Goal: Information Seeking & Learning: Find specific fact

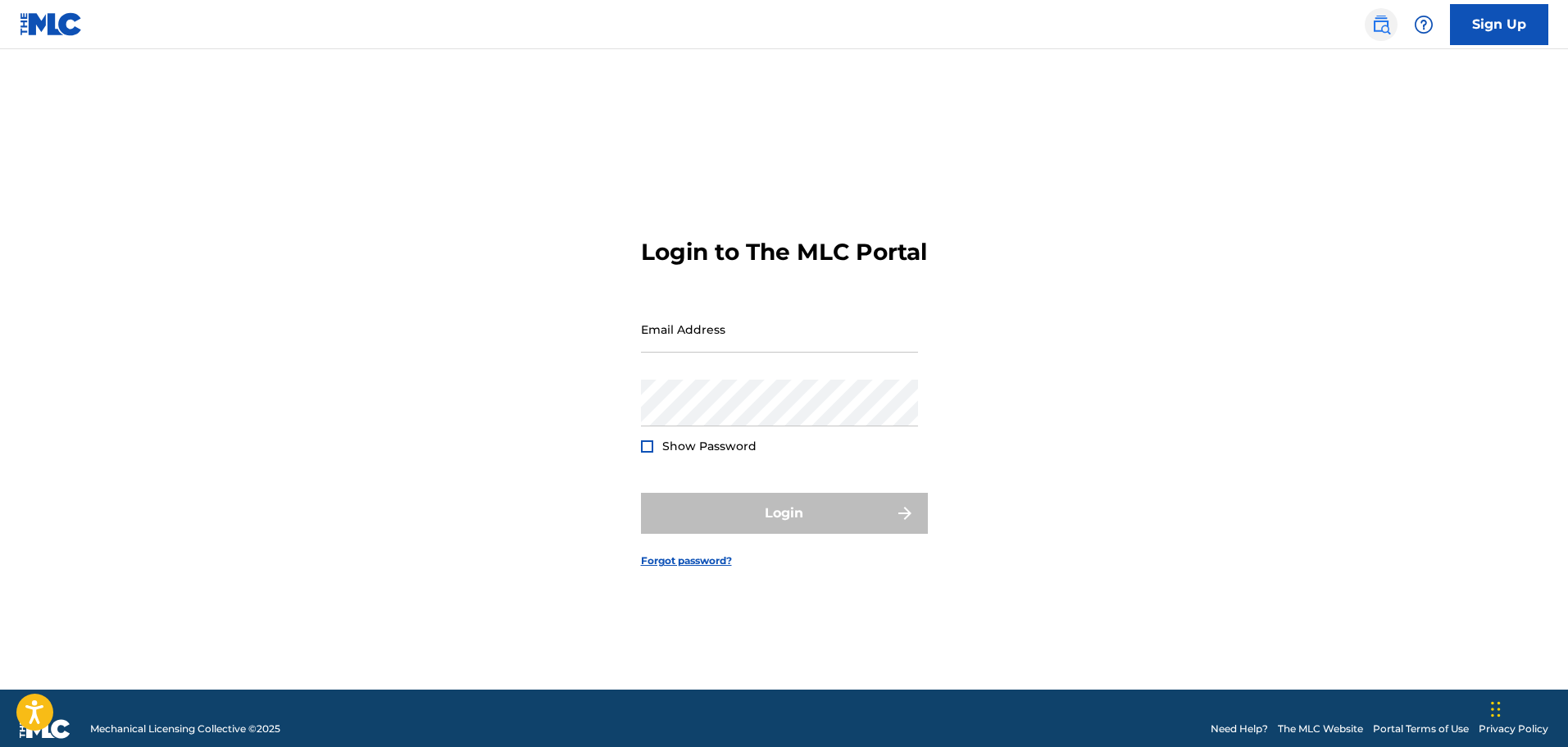
click at [1383, 26] on img at bounding box center [1382, 25] width 20 height 20
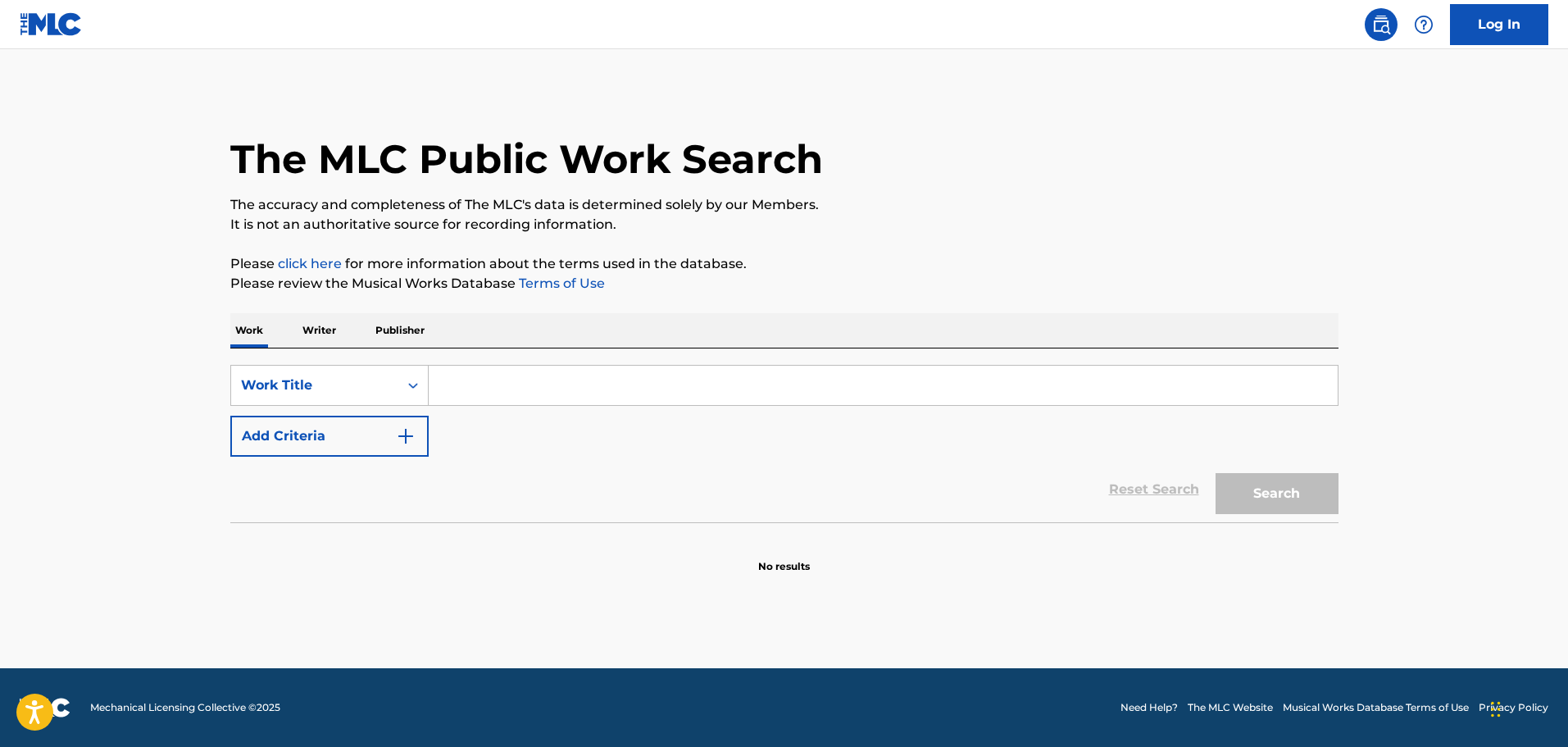
click at [472, 377] on input "Search Form" at bounding box center [883, 385] width 909 height 39
type input "s"
type input "chevy silverado"
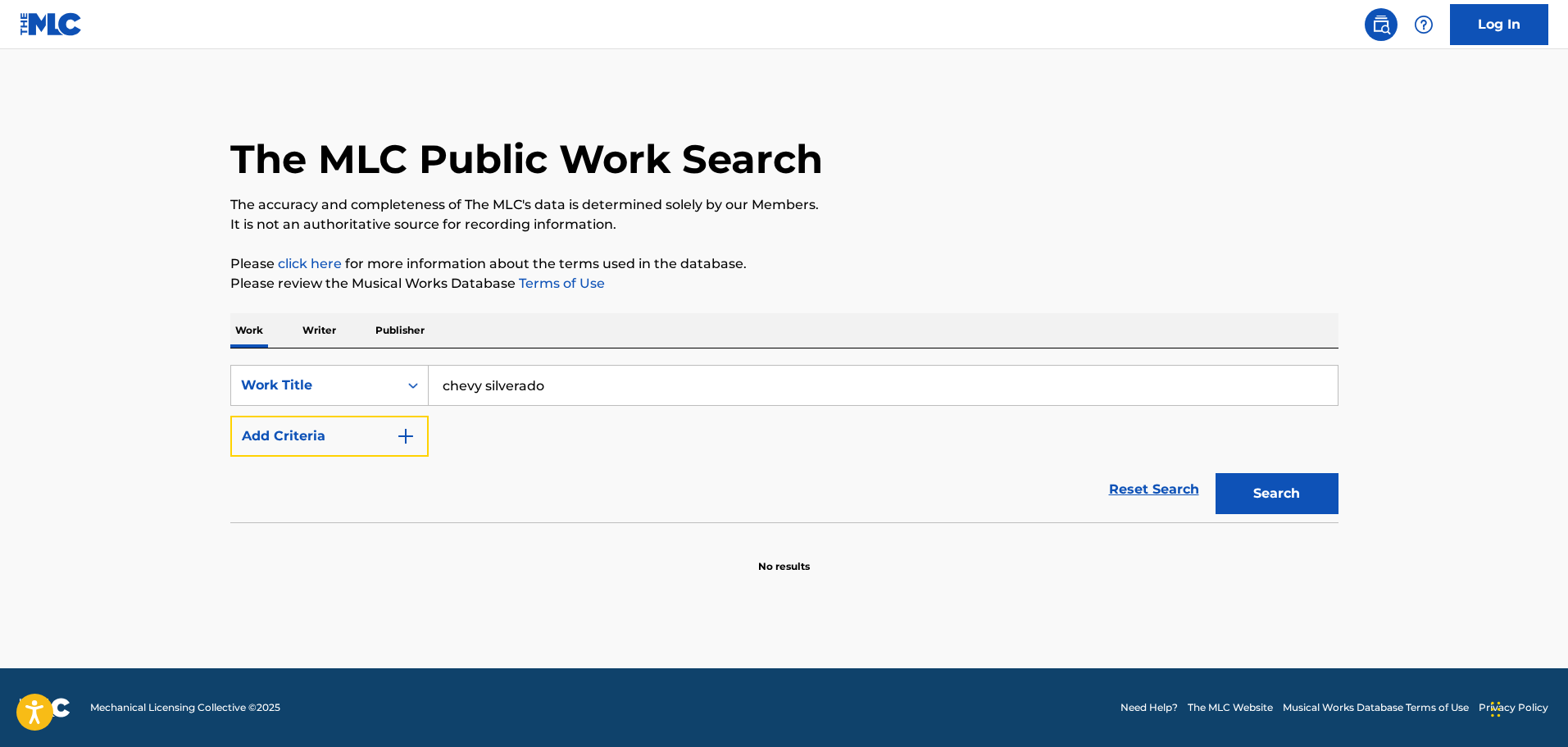
click at [231, 416] on button "Add Criteria" at bounding box center [329, 436] width 198 height 41
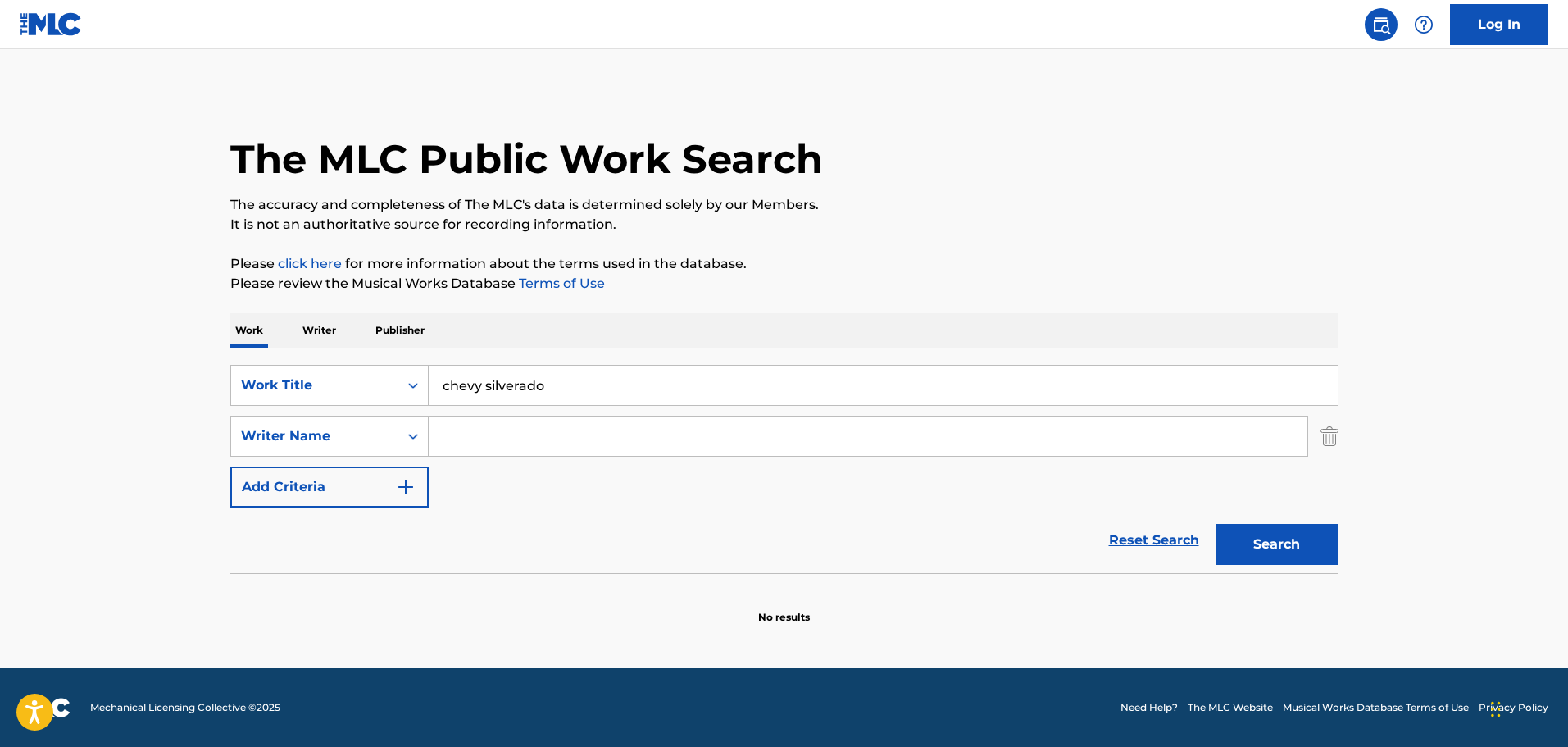
click at [535, 448] on input "Search Form" at bounding box center [868, 436] width 879 height 39
type input "juber"
click at [1215, 524] on button "Search" at bounding box center [1276, 544] width 123 height 41
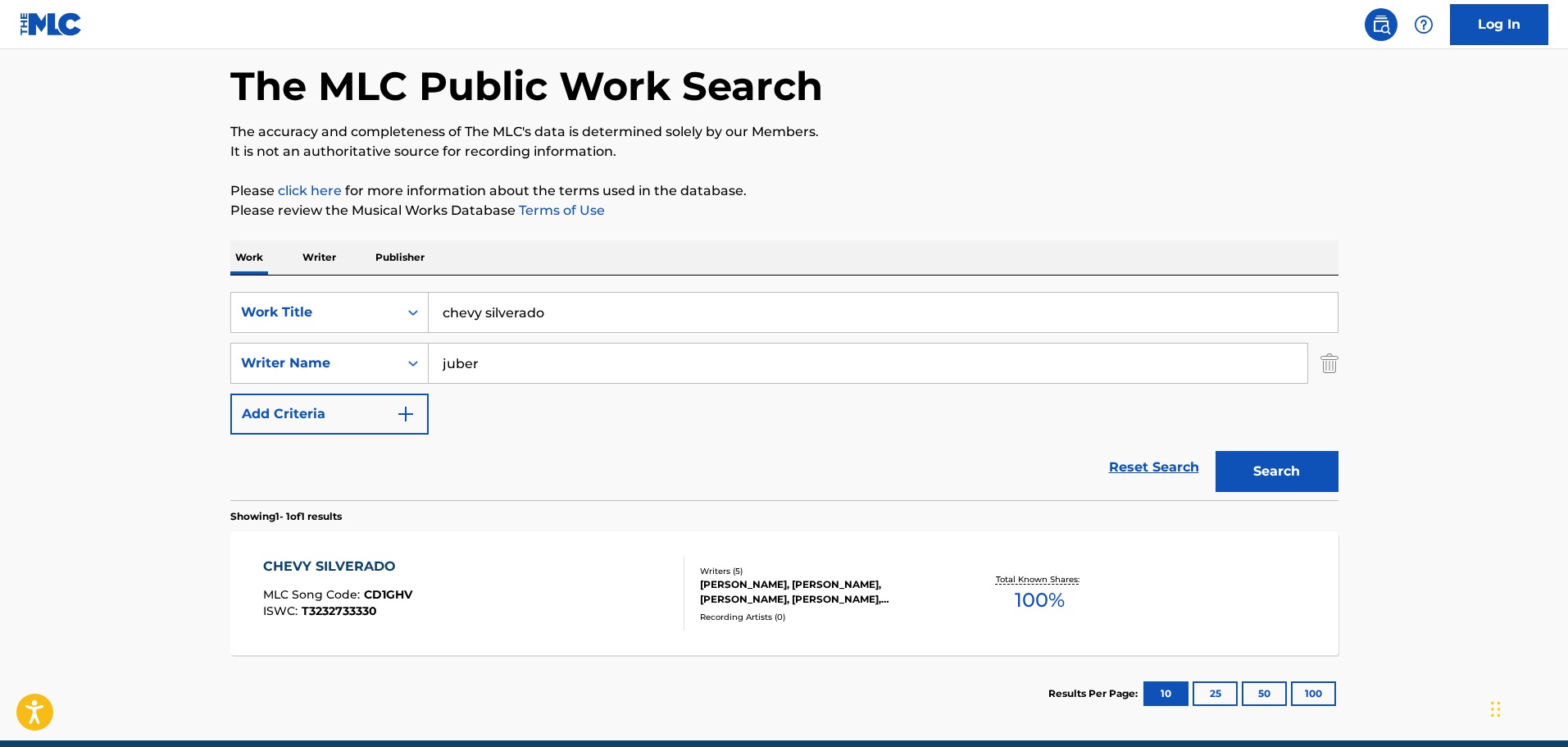
scroll to position [145, 0]
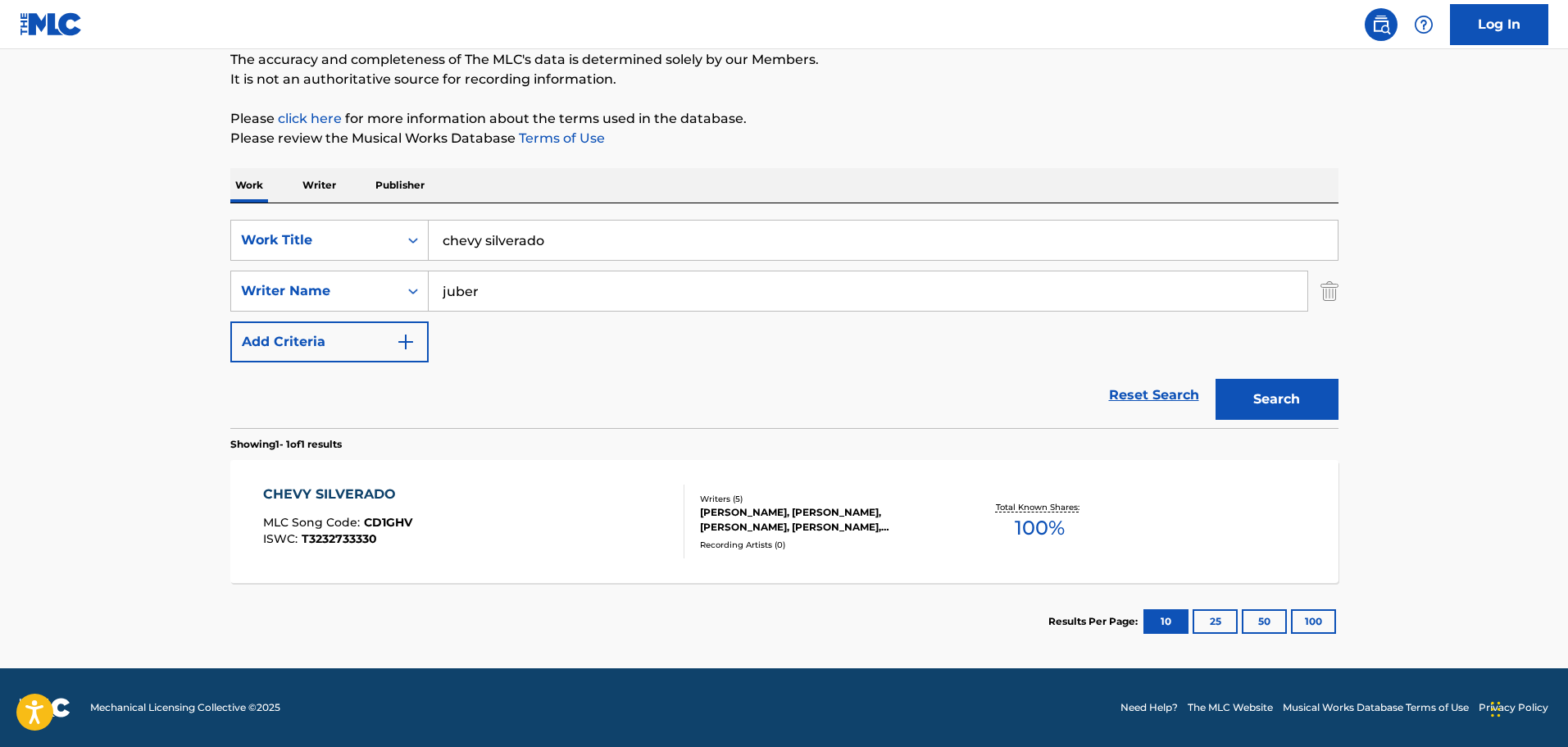
click at [546, 501] on div "CHEVY SILVERADO MLC Song Code : CD1GHV ISWC : T3232733330" at bounding box center [474, 521] width 421 height 74
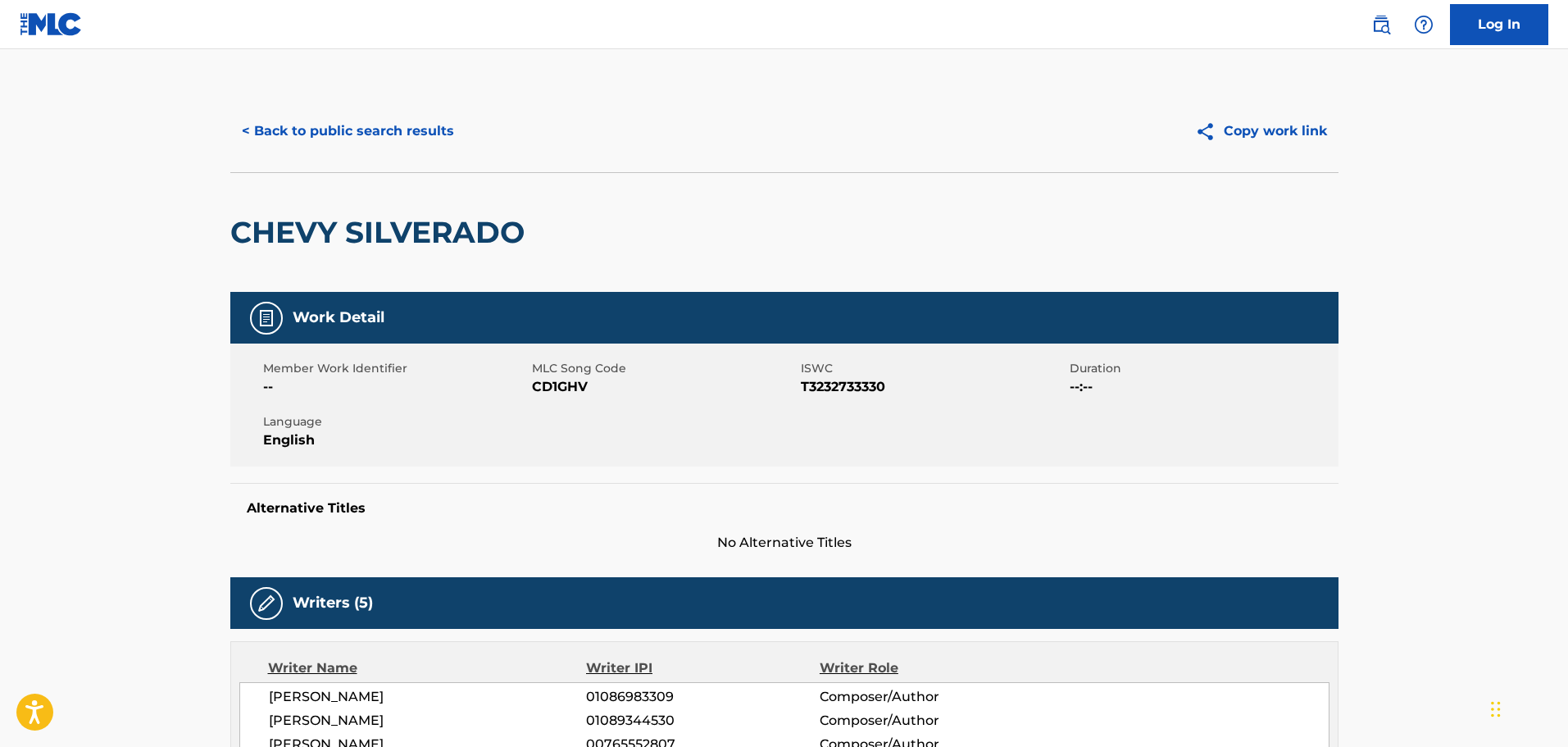
click at [553, 388] on span "CD1GHV" at bounding box center [664, 387] width 265 height 20
copy span "CD1GHV"
click at [386, 124] on button "< Back to public search results" at bounding box center [348, 130] width 236 height 41
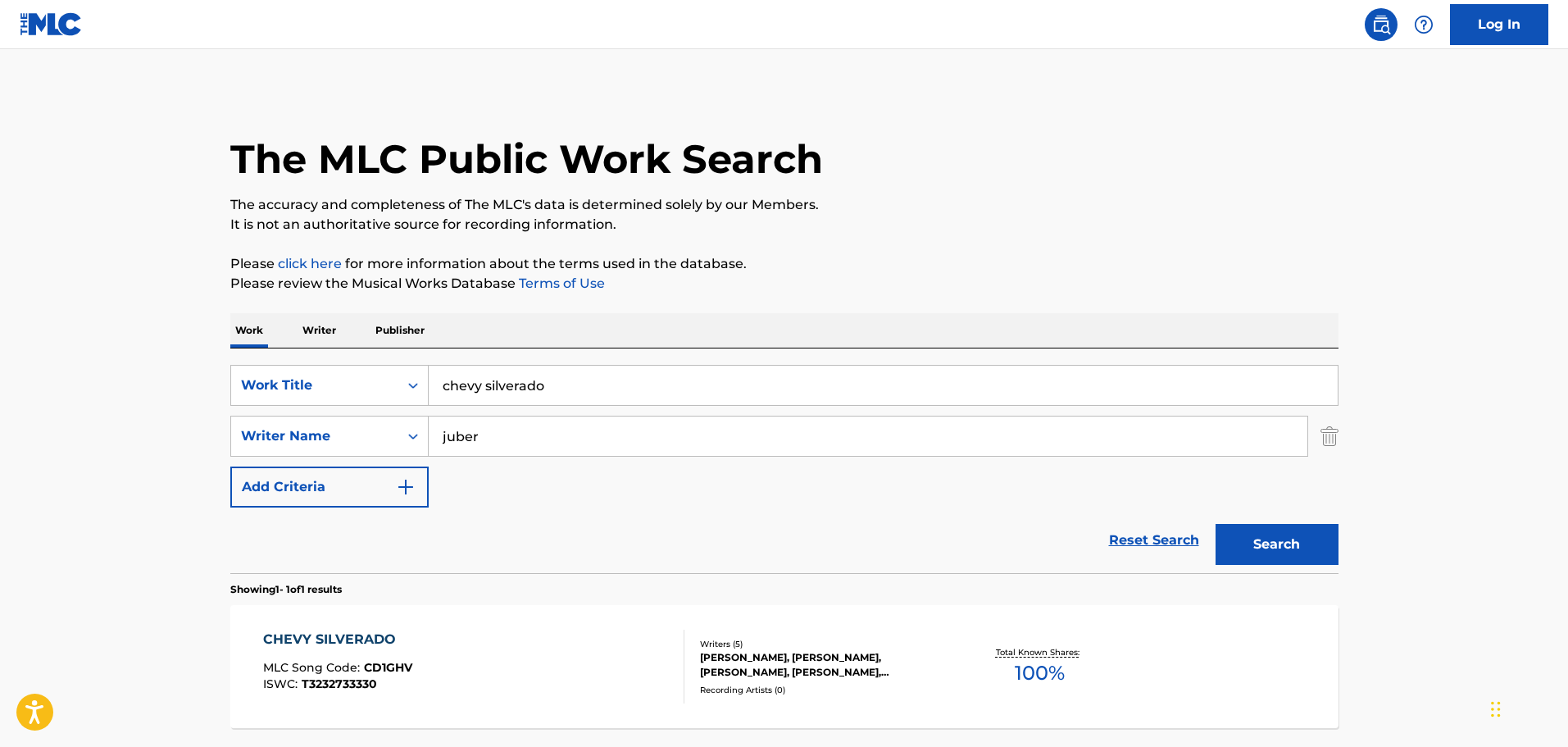
scroll to position [52, 0]
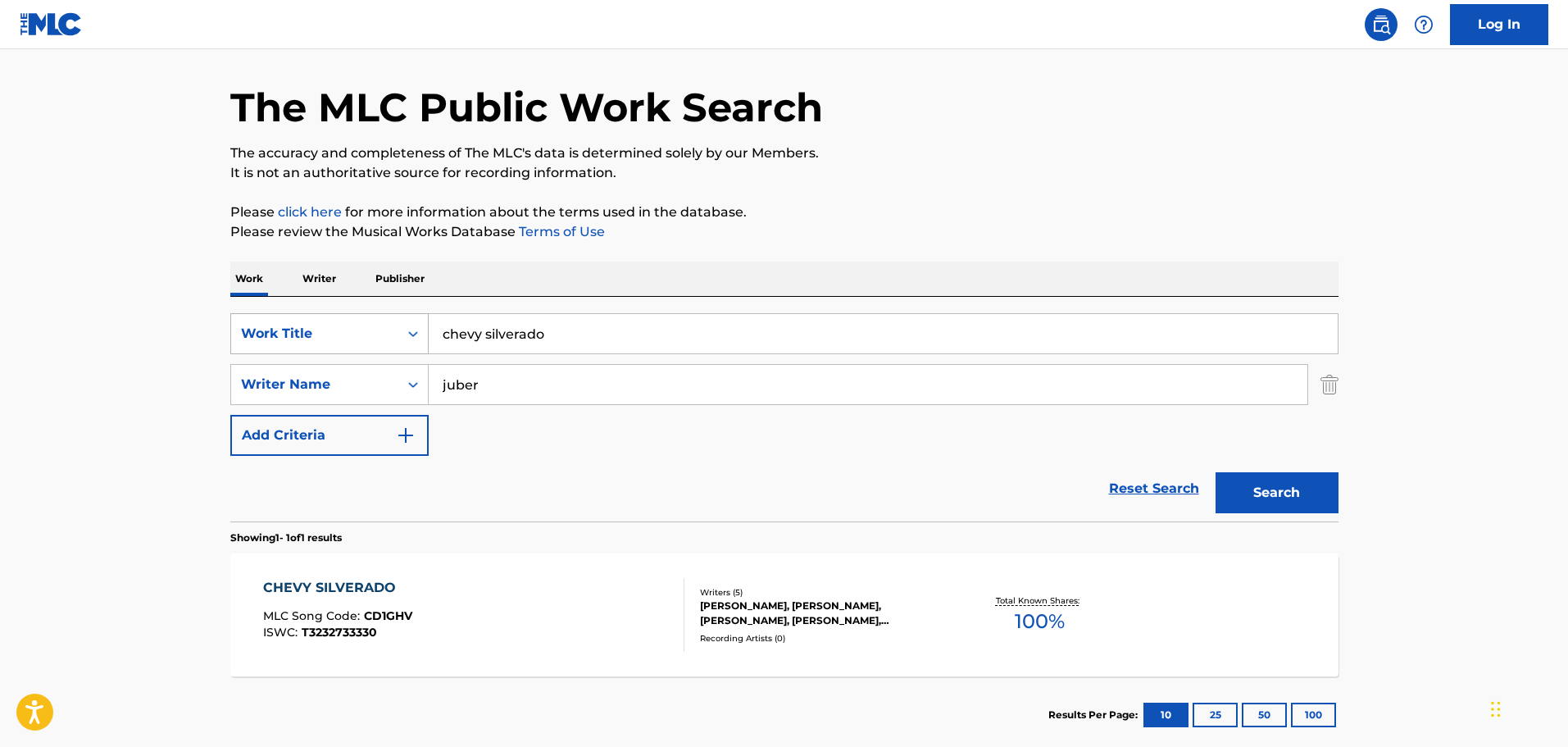
drag, startPoint x: 546, startPoint y: 335, endPoint x: 405, endPoint y: 326, distance: 141.3
click at [405, 326] on div "SearchWithCriteriaf5d2342d-c99b-40ca-9add-f44b8153fd41 Work Title chevy silvera…" at bounding box center [784, 333] width 1109 height 41
type input "nobody"
click at [1215, 472] on button "Search" at bounding box center [1276, 492] width 123 height 41
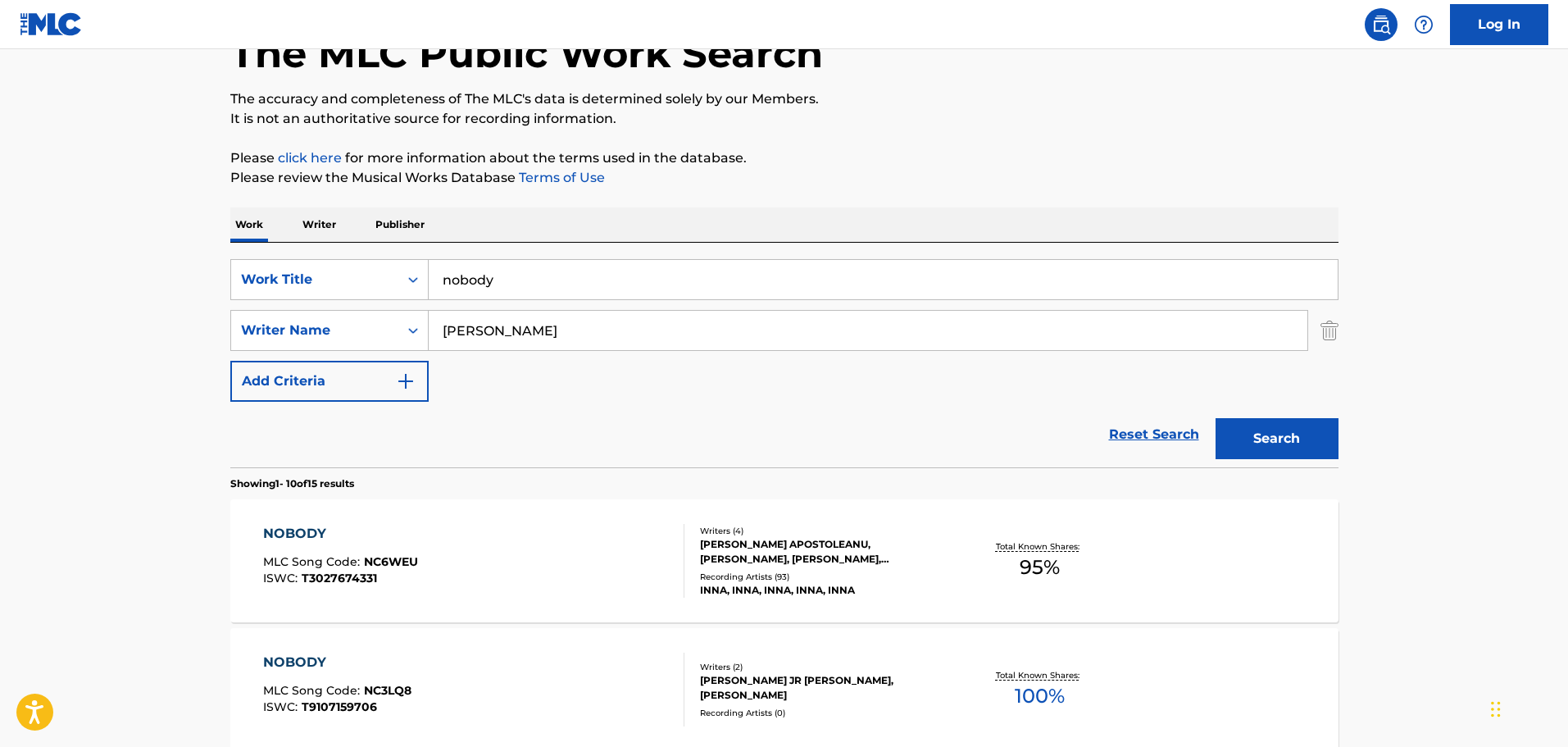
scroll to position [297, 0]
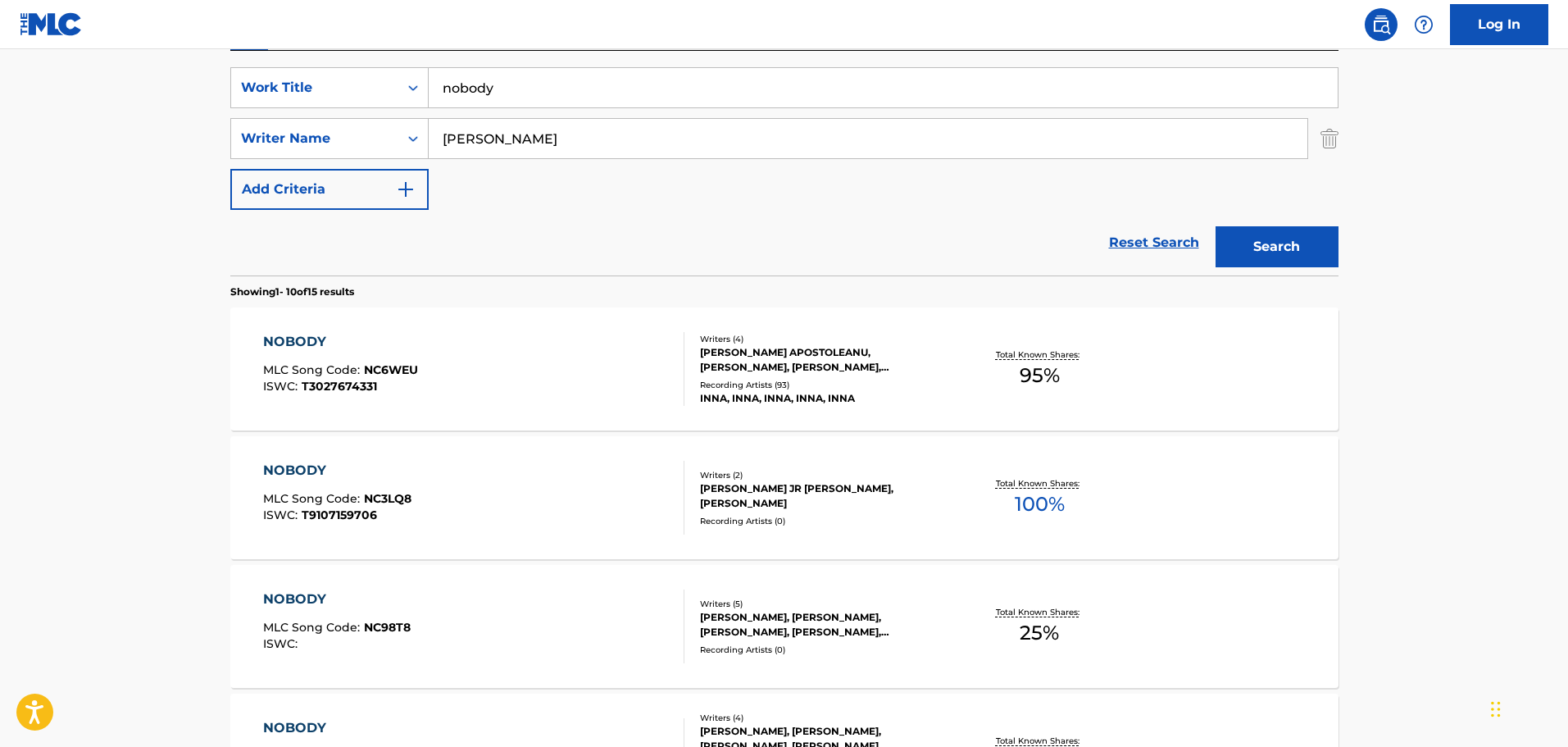
click at [586, 145] on input "[PERSON_NAME]" at bounding box center [868, 138] width 879 height 39
type input "[PERSON_NAME]"
click at [1215, 226] on button "Search" at bounding box center [1276, 246] width 123 height 41
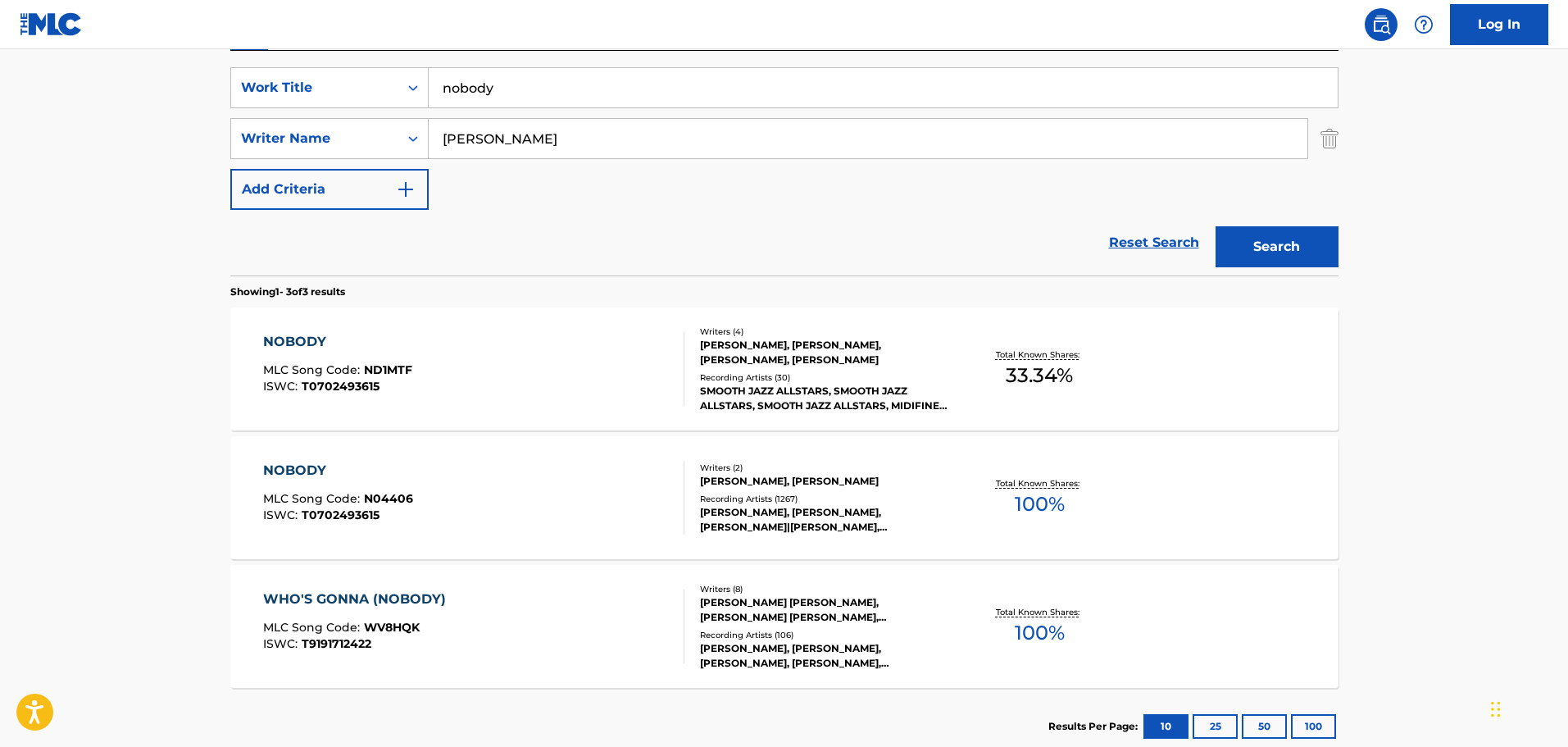
click at [644, 379] on div "NOBODY MLC Song Code : ND1MTF ISWC : T0702493615" at bounding box center [474, 368] width 421 height 74
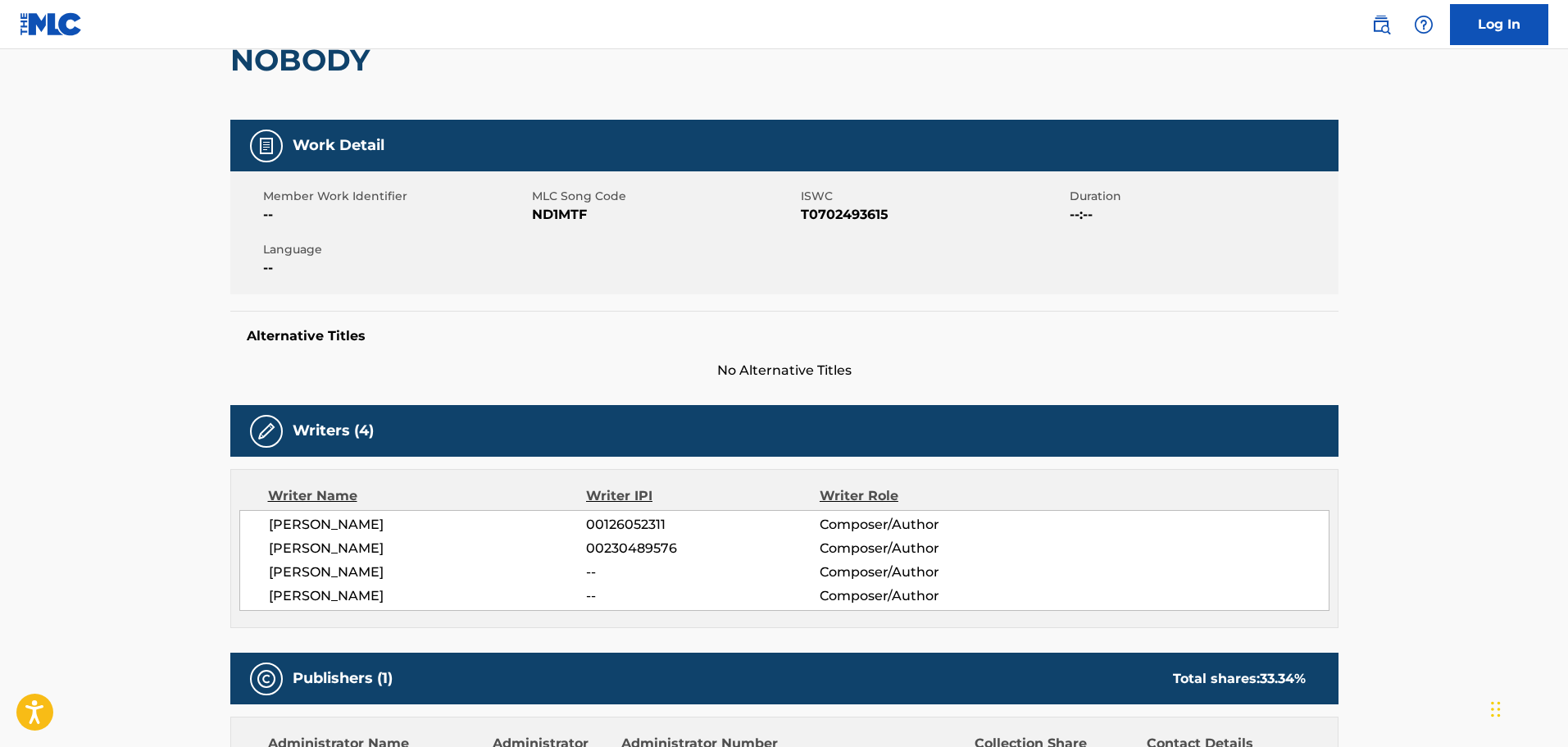
scroll to position [72, 0]
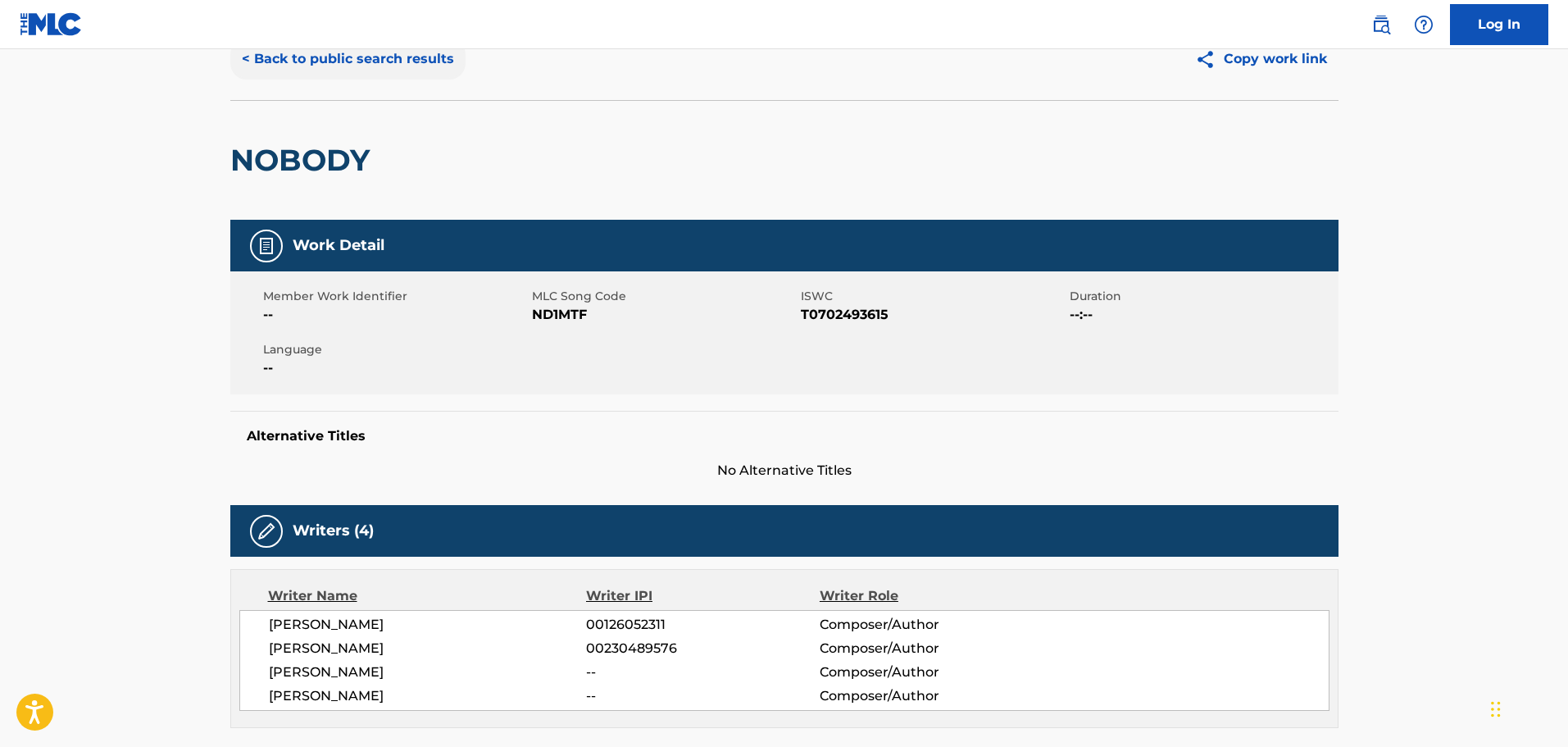
click at [347, 64] on button "< Back to public search results" at bounding box center [348, 58] width 236 height 41
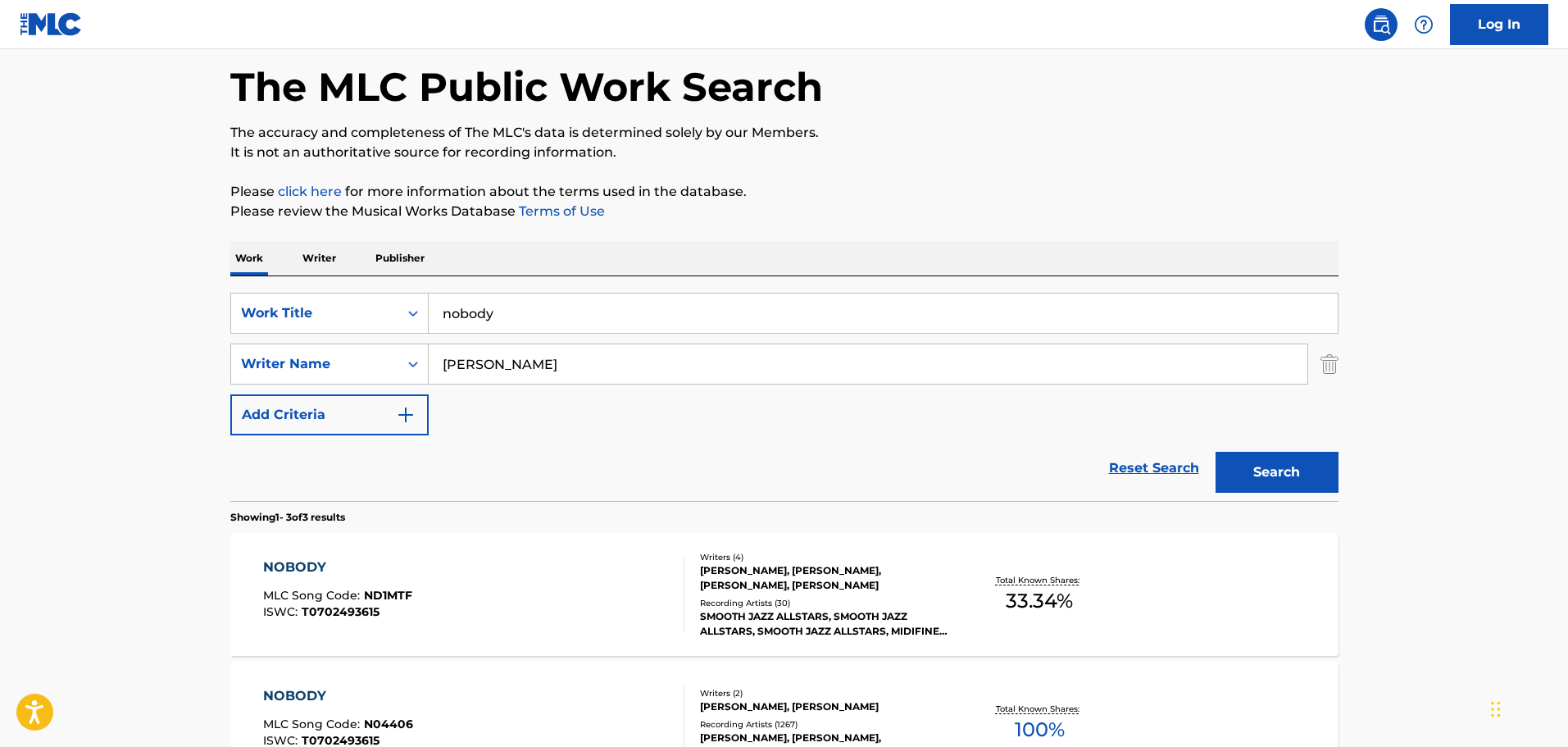
scroll to position [297, 0]
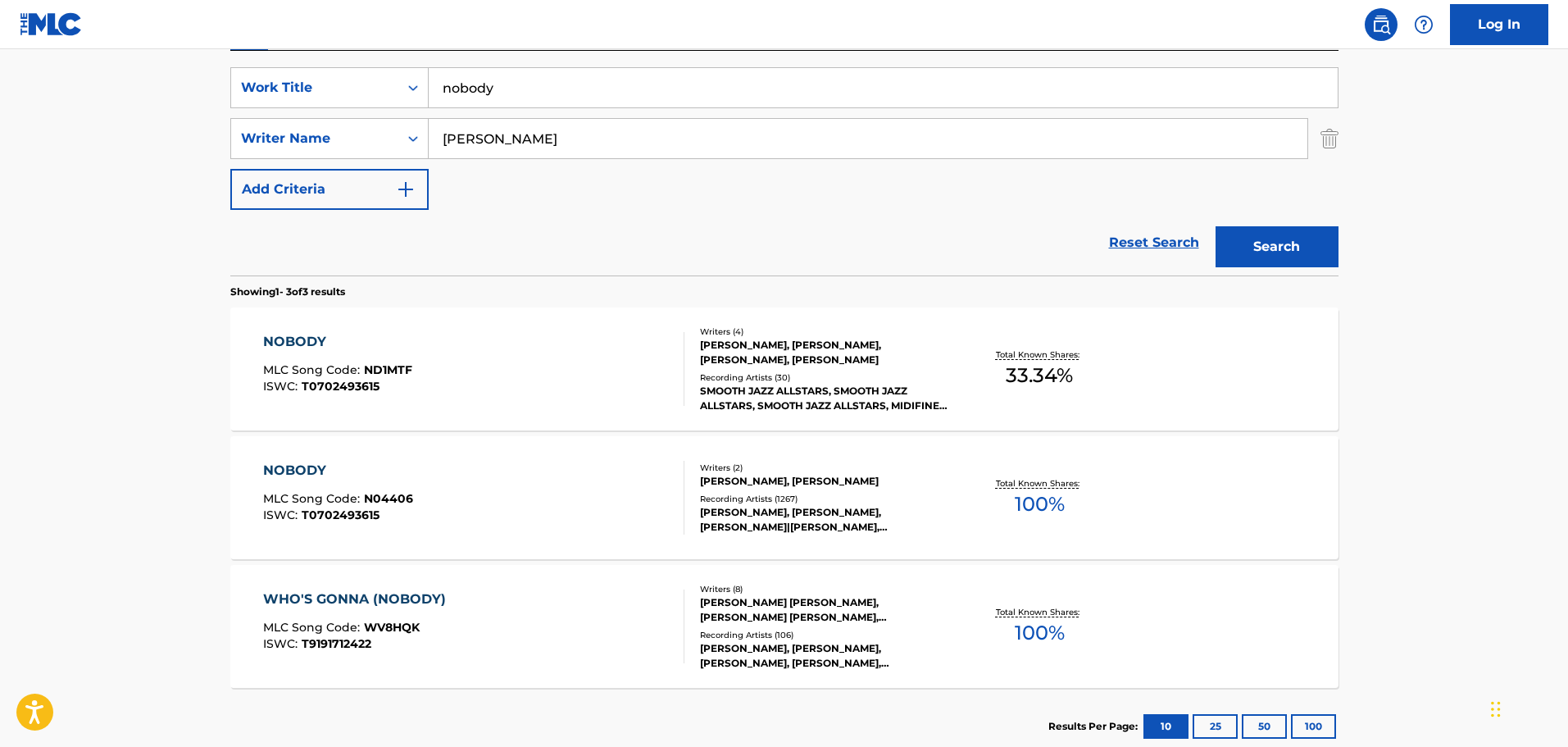
click at [769, 398] on div "SMOOTH JAZZ ALLSTARS, SMOOTH JAZZ ALLSTARS, SMOOTH JAZZ ALLSTARS, MIDIFINE SYST…" at bounding box center [824, 398] width 247 height 29
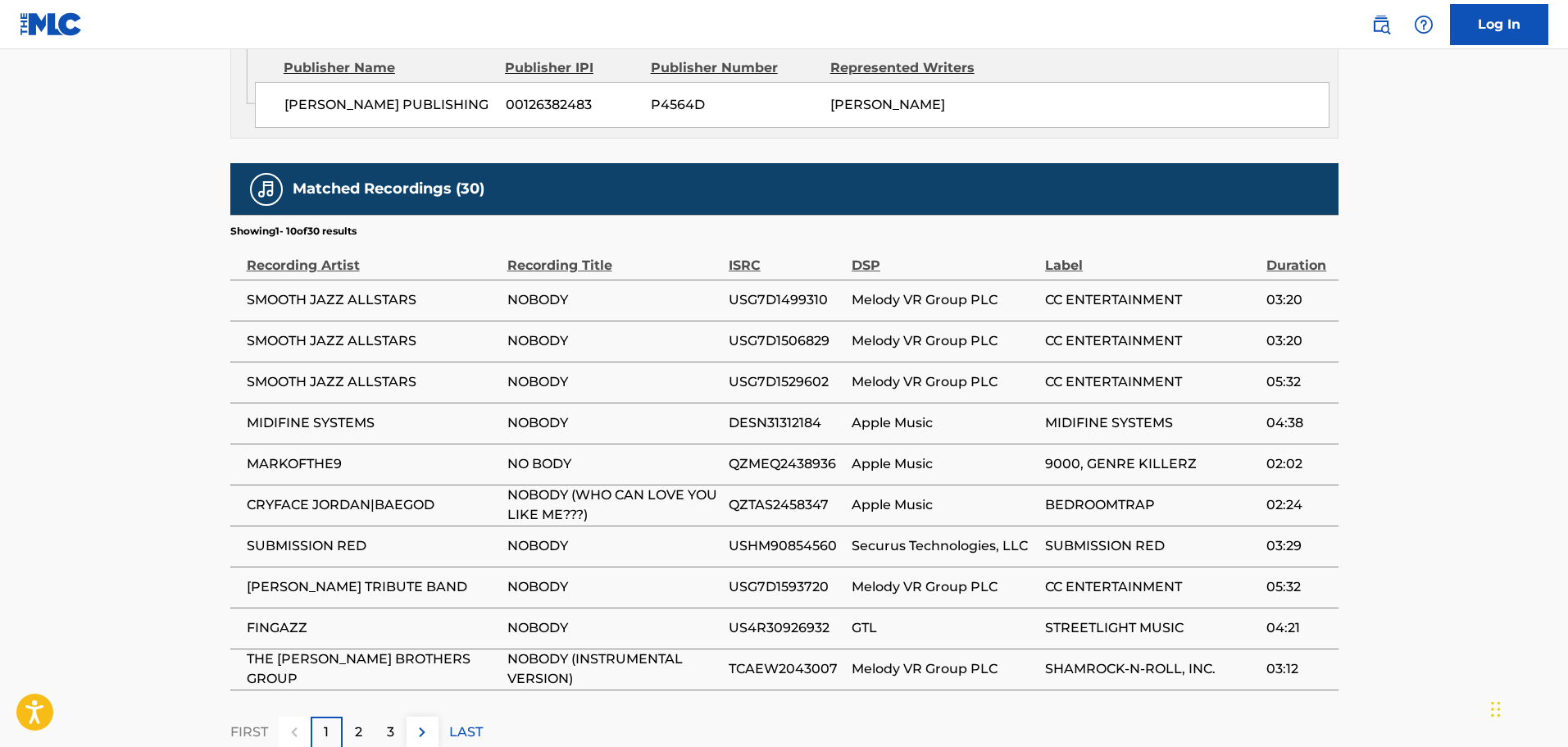
scroll to position [1138, 0]
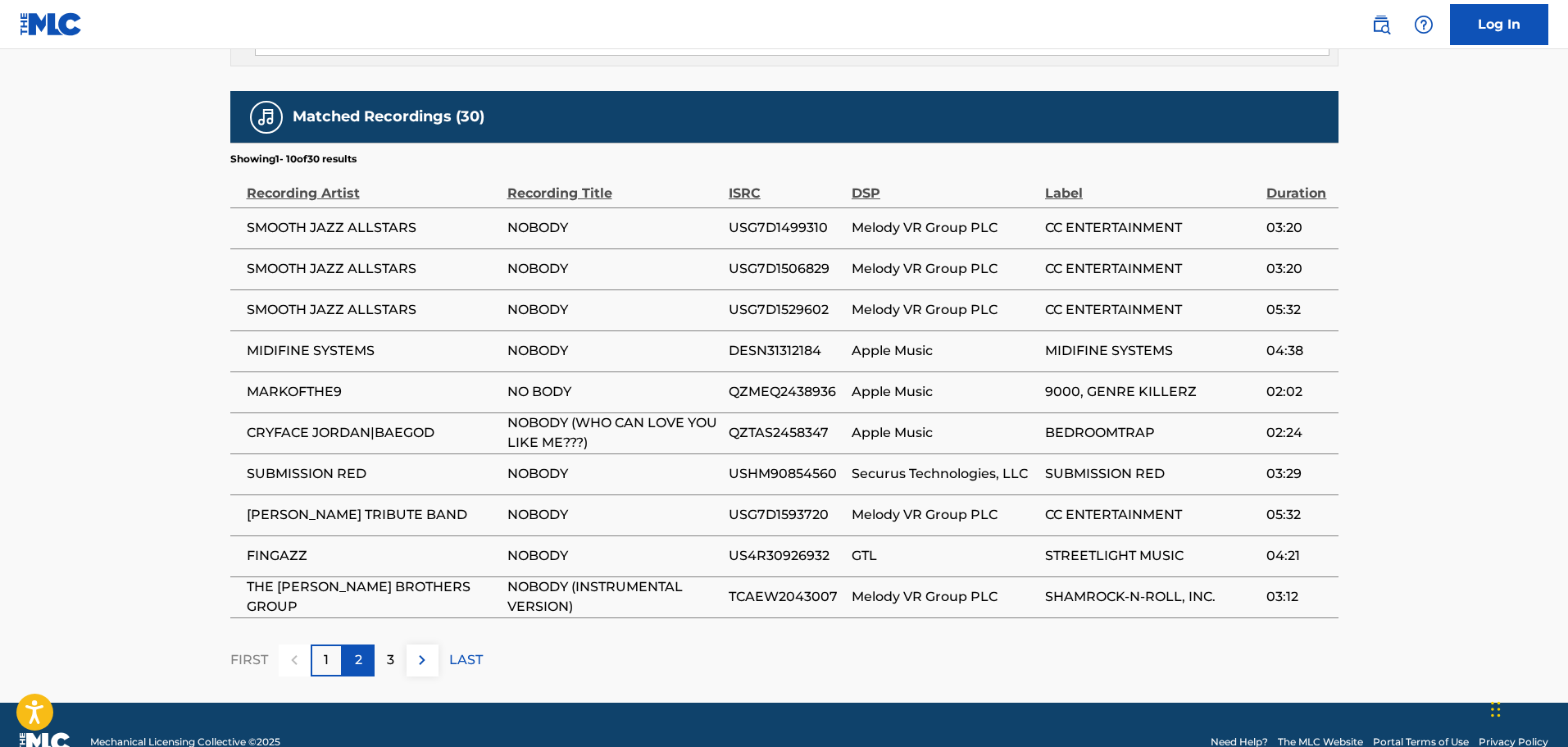
click at [352, 644] on div "2" at bounding box center [358, 660] width 32 height 32
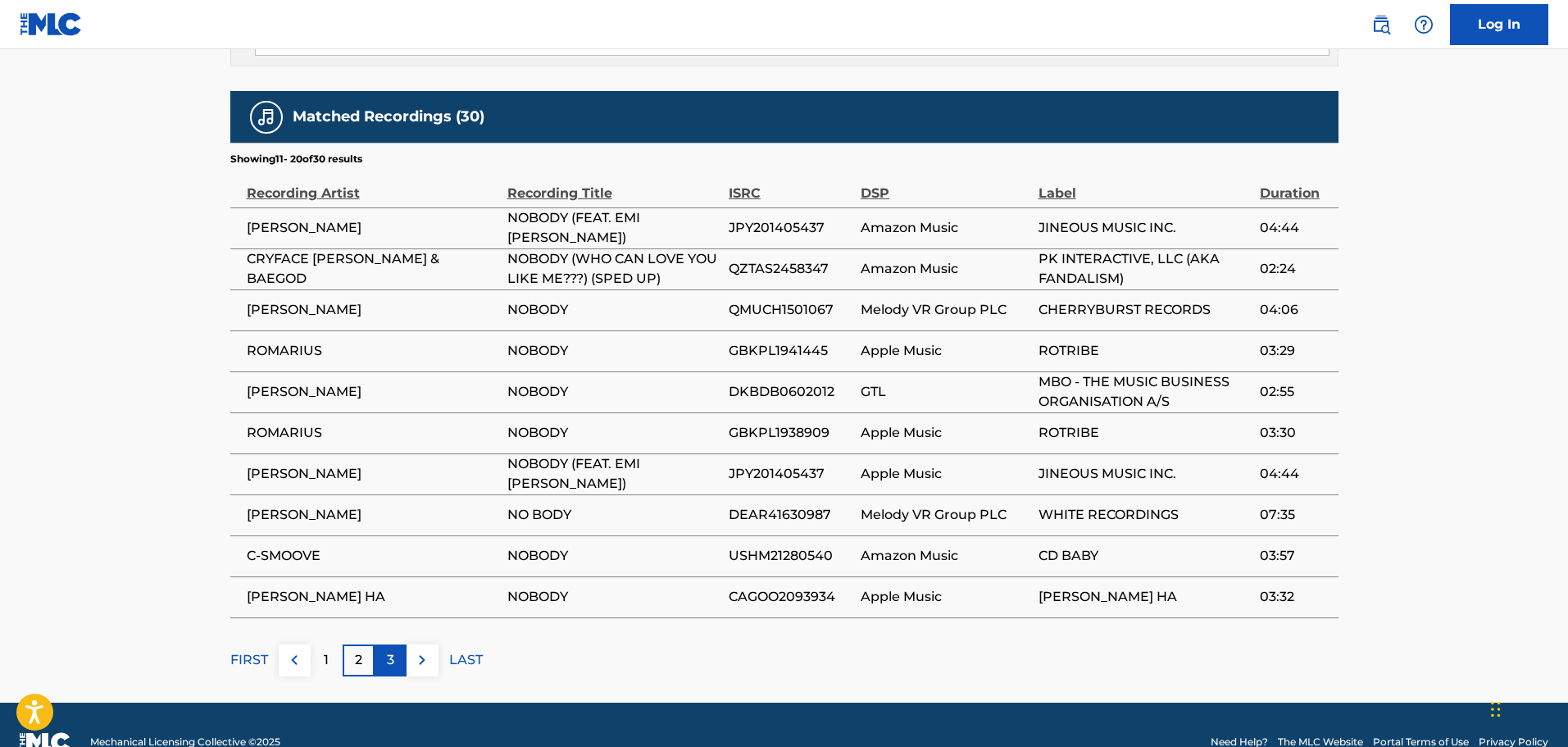
click at [382, 644] on div "3" at bounding box center [390, 660] width 32 height 32
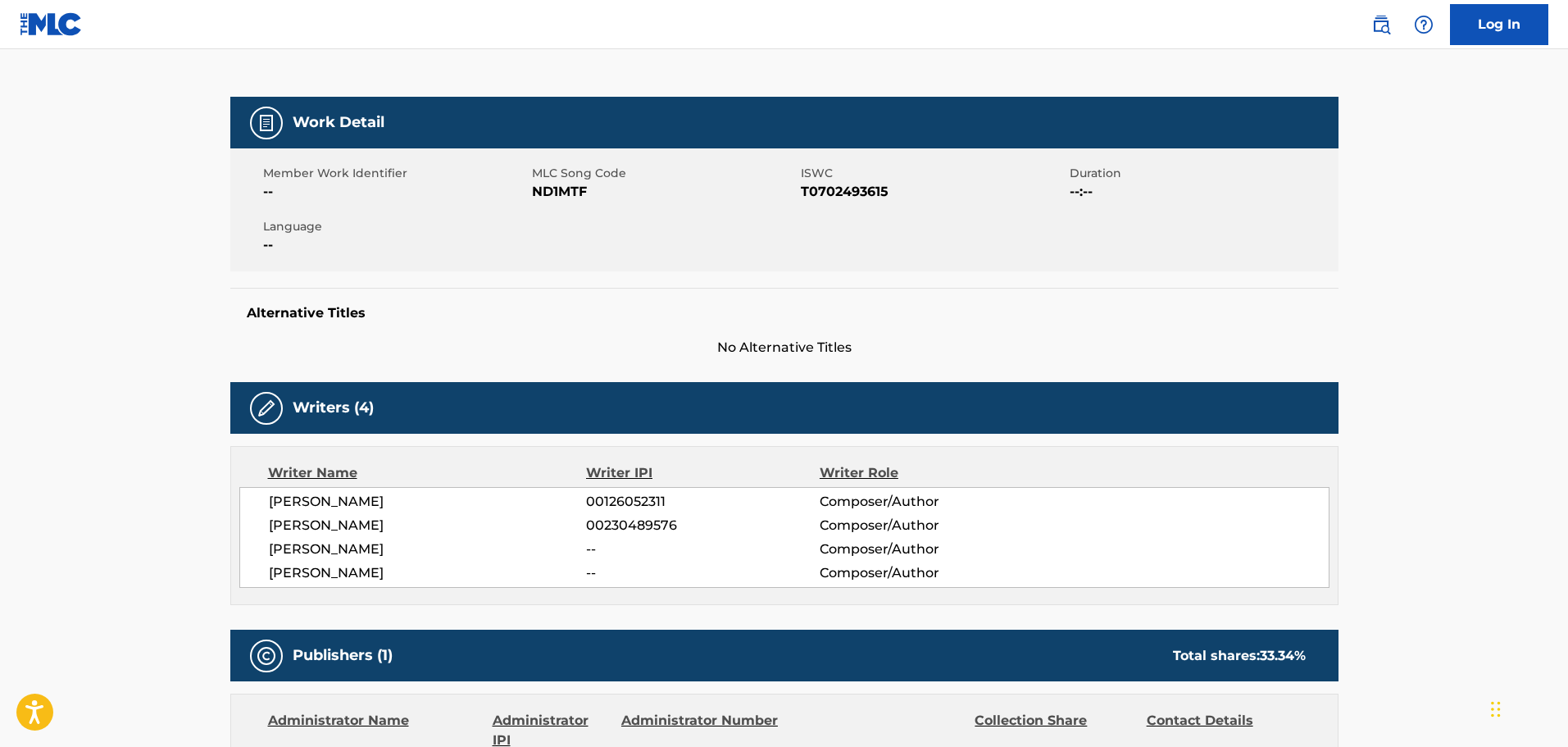
scroll to position [155, 0]
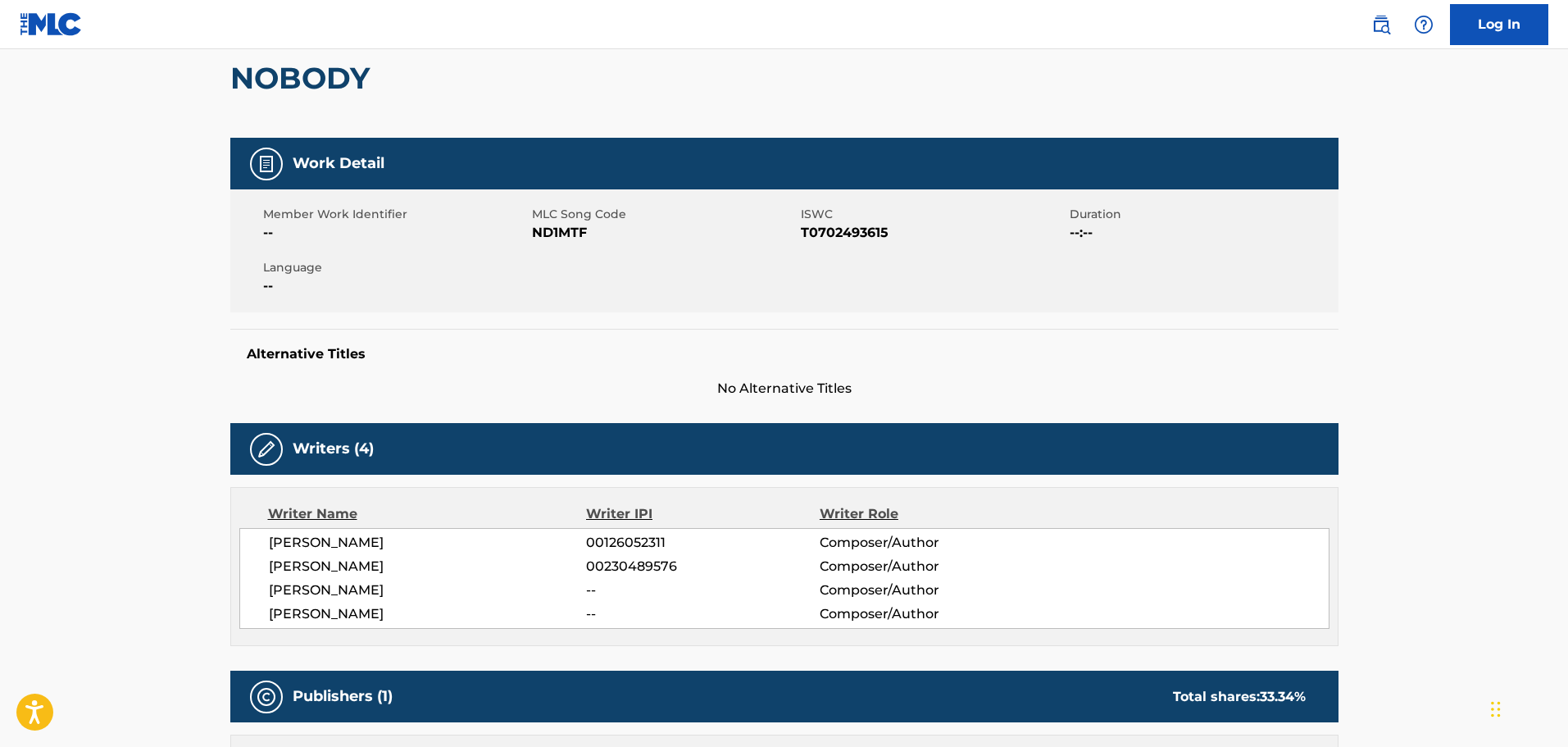
click at [553, 229] on span "ND1MTF" at bounding box center [664, 233] width 265 height 20
copy span "ND1MTF"
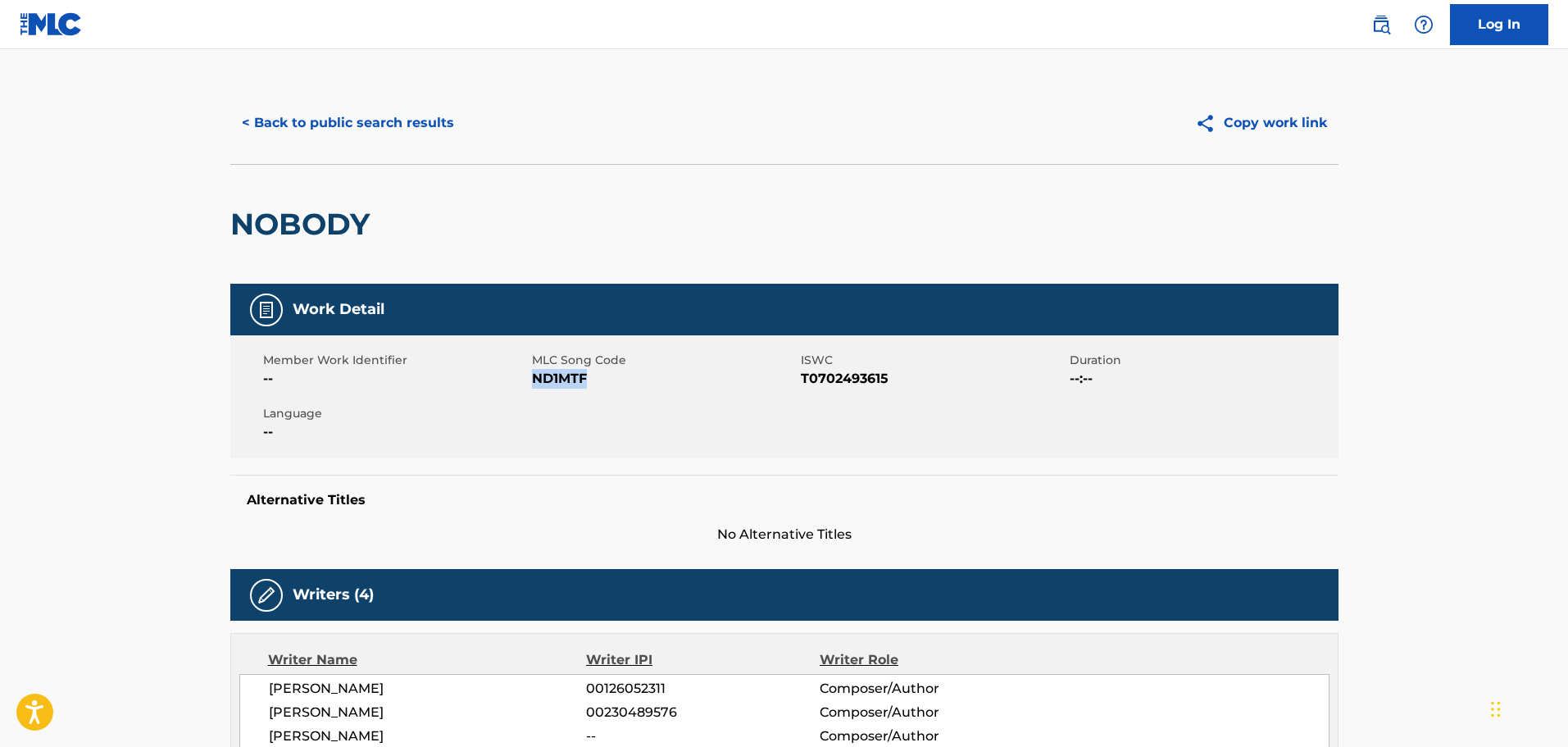
scroll to position [0, 0]
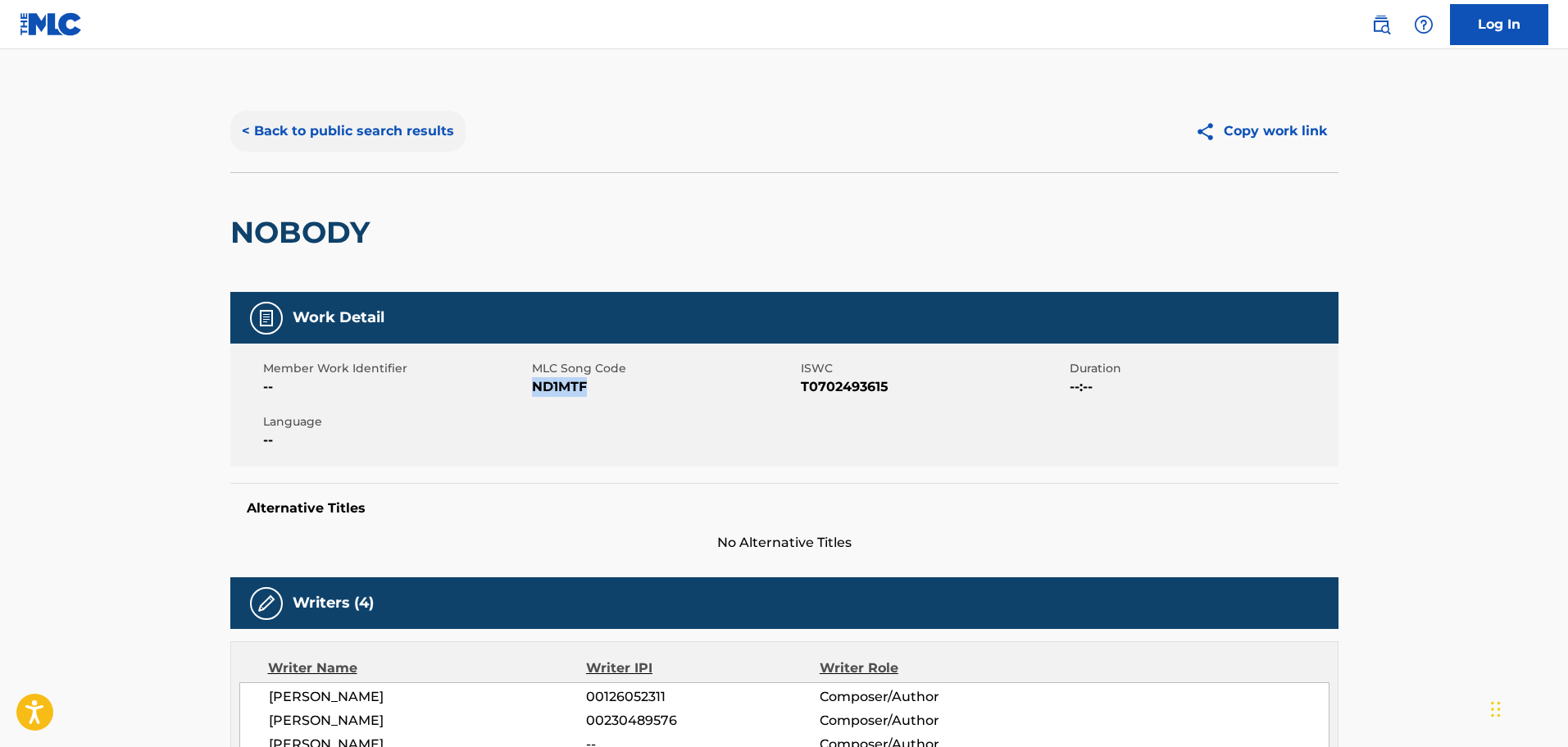
click at [330, 134] on button "< Back to public search results" at bounding box center [348, 130] width 236 height 41
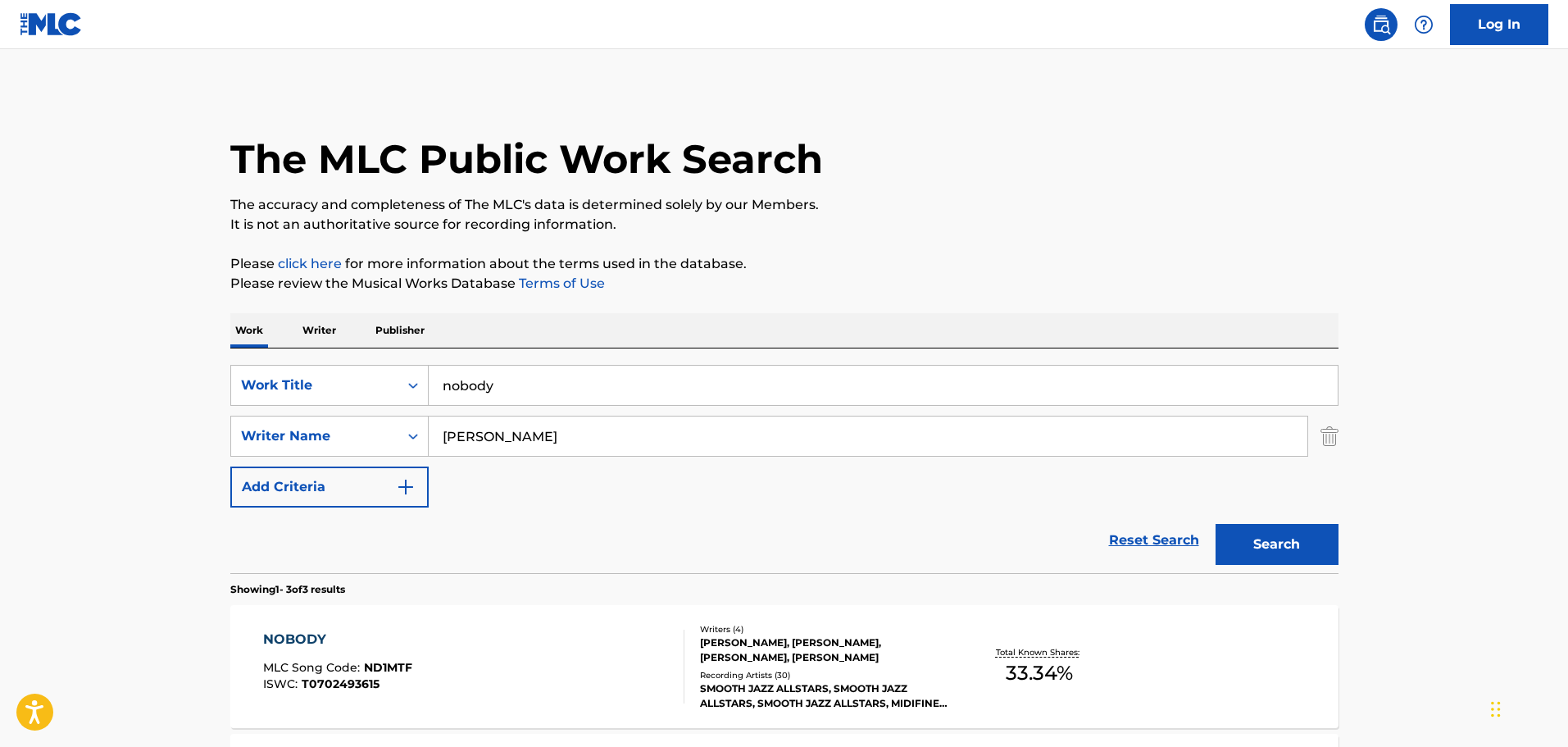
scroll to position [297, 0]
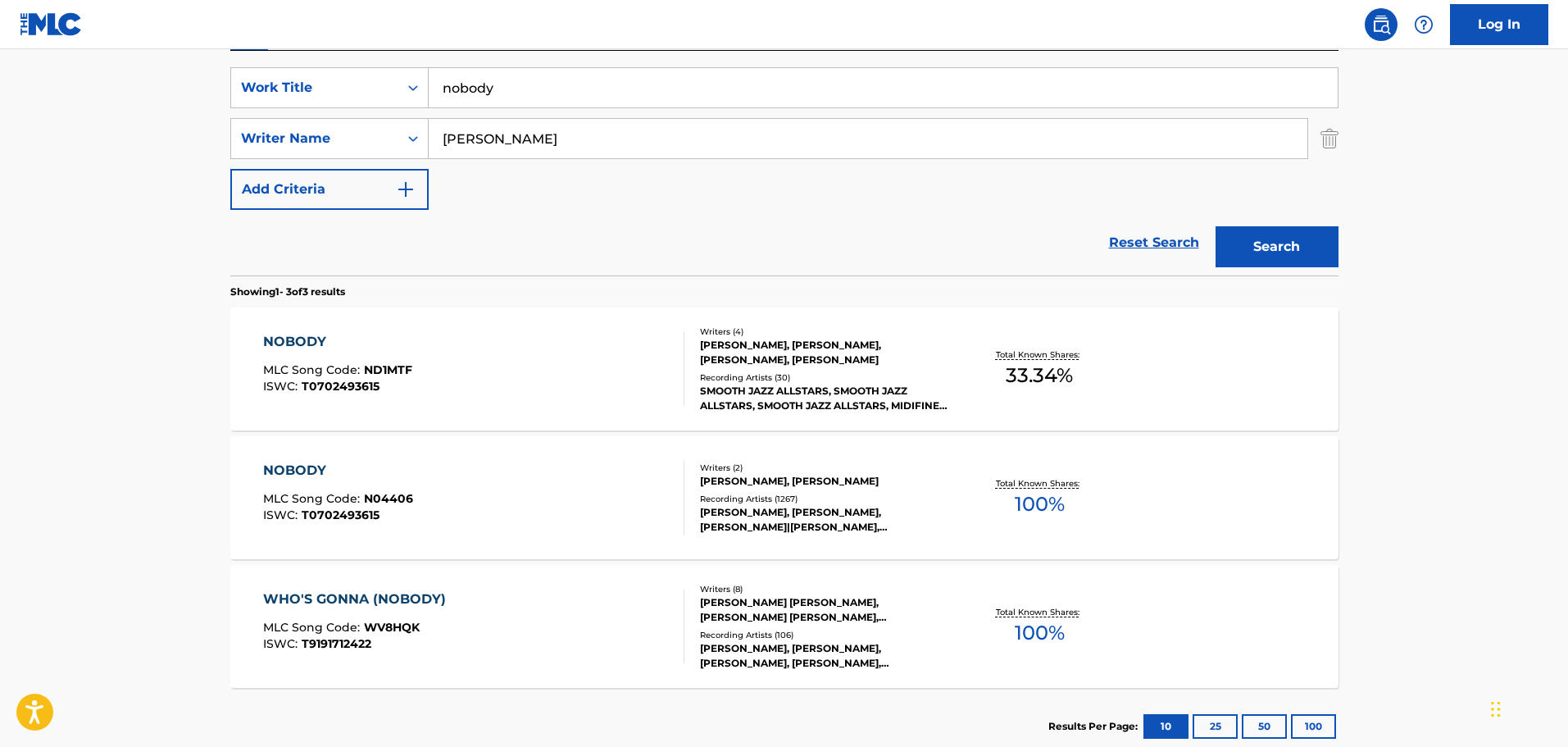
click at [502, 498] on div "NOBODY MLC Song Code : N04406 ISWC : T0702493615" at bounding box center [474, 498] width 421 height 74
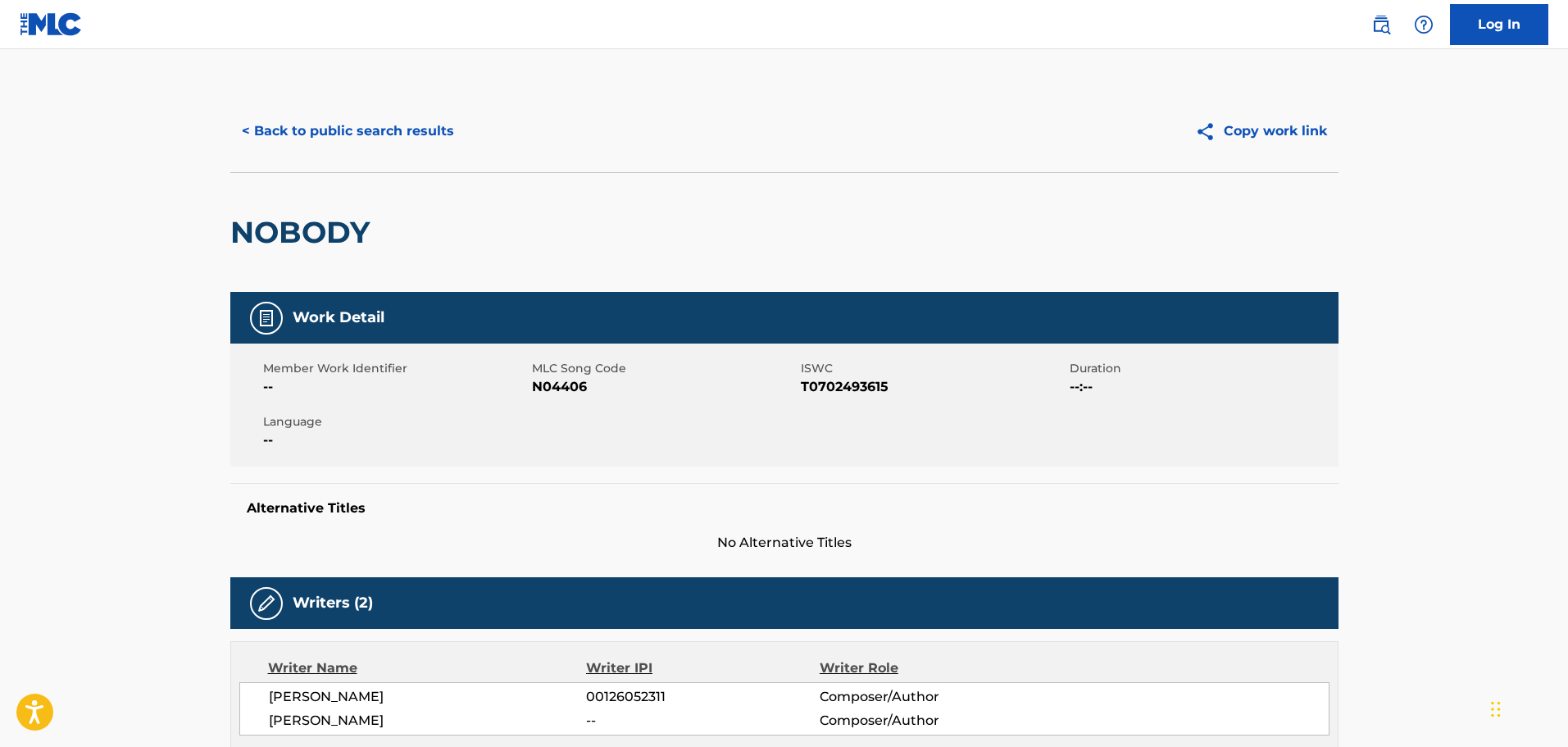
click at [559, 390] on span "N04406" at bounding box center [664, 387] width 265 height 20
copy span "N04406"
click at [386, 132] on button "< Back to public search results" at bounding box center [348, 130] width 236 height 41
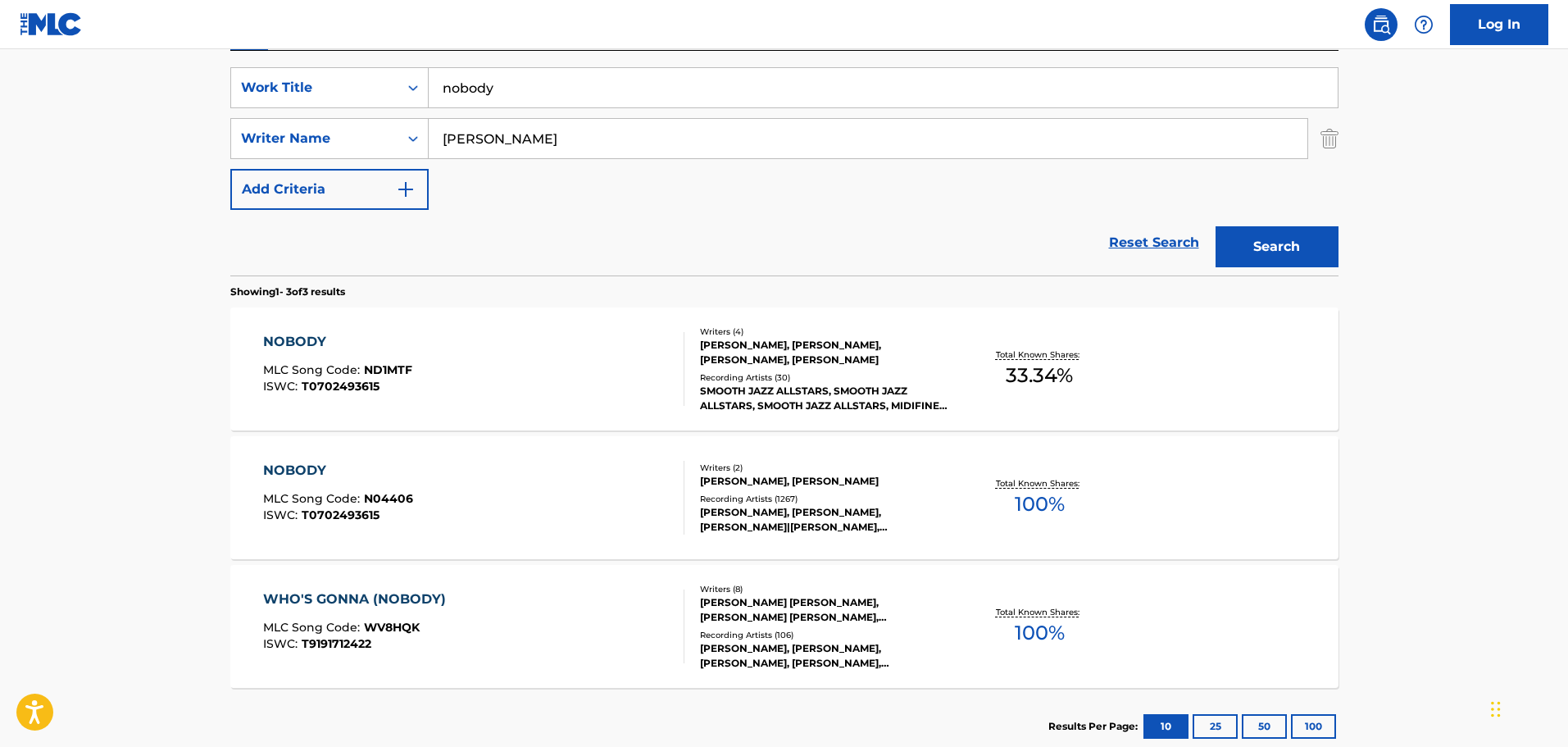
click at [598, 355] on div "NOBODY MLC Song Code : ND1MTF ISWC : T0702493615" at bounding box center [474, 368] width 421 height 74
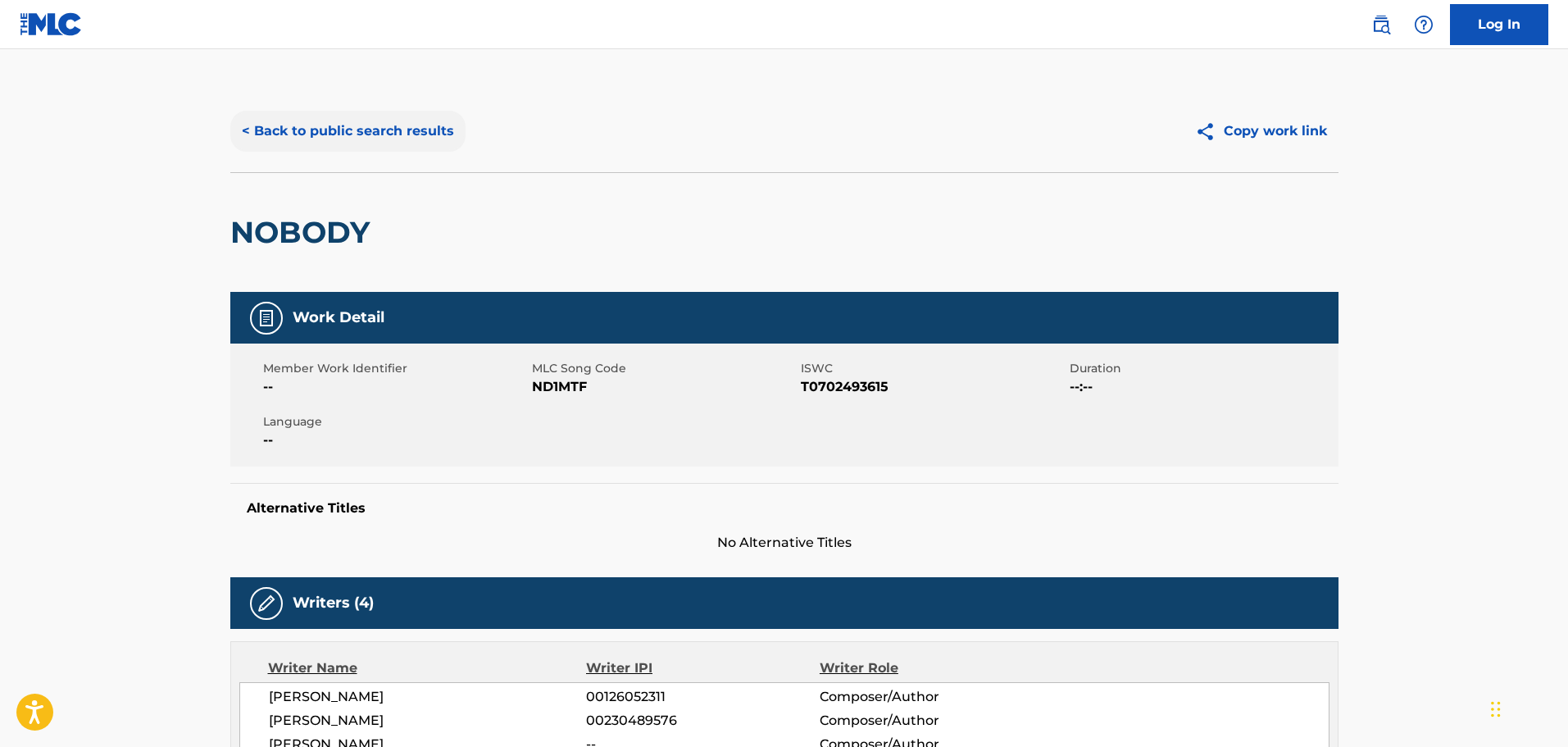
click at [392, 140] on button "< Back to public search results" at bounding box center [348, 130] width 236 height 41
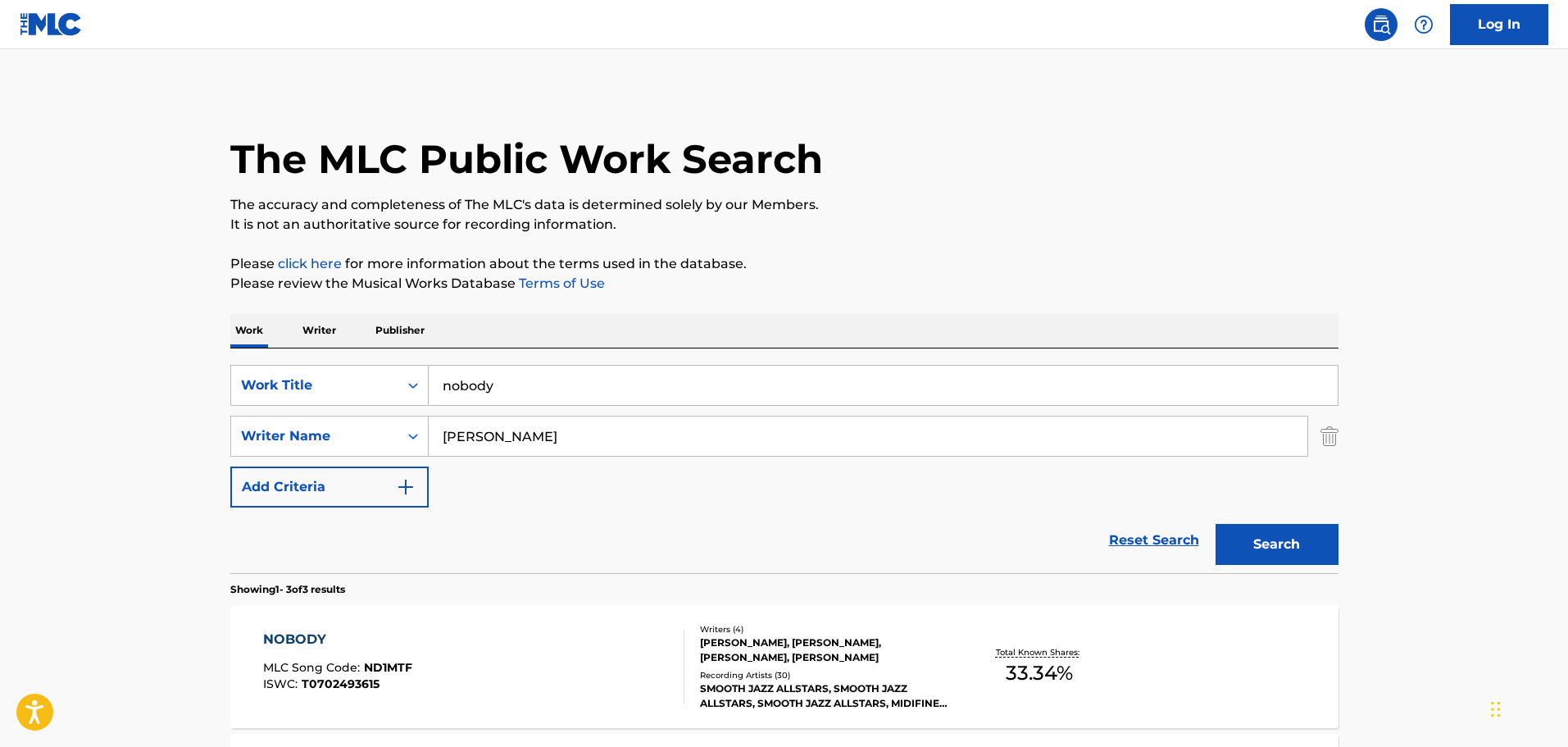
scroll to position [297, 0]
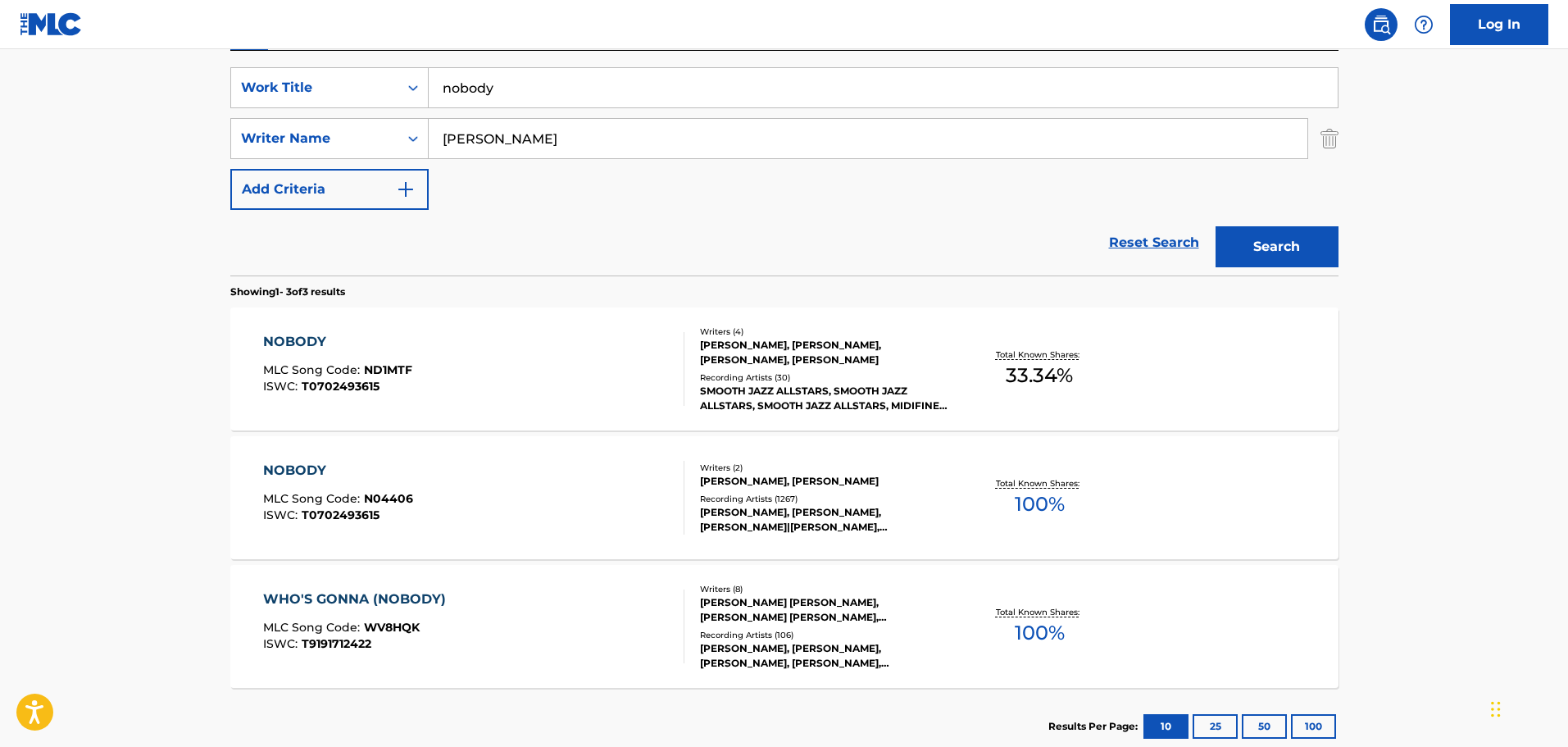
click at [501, 485] on div "NOBODY MLC Song Code : N04406 ISWC : T0702493615" at bounding box center [474, 498] width 421 height 74
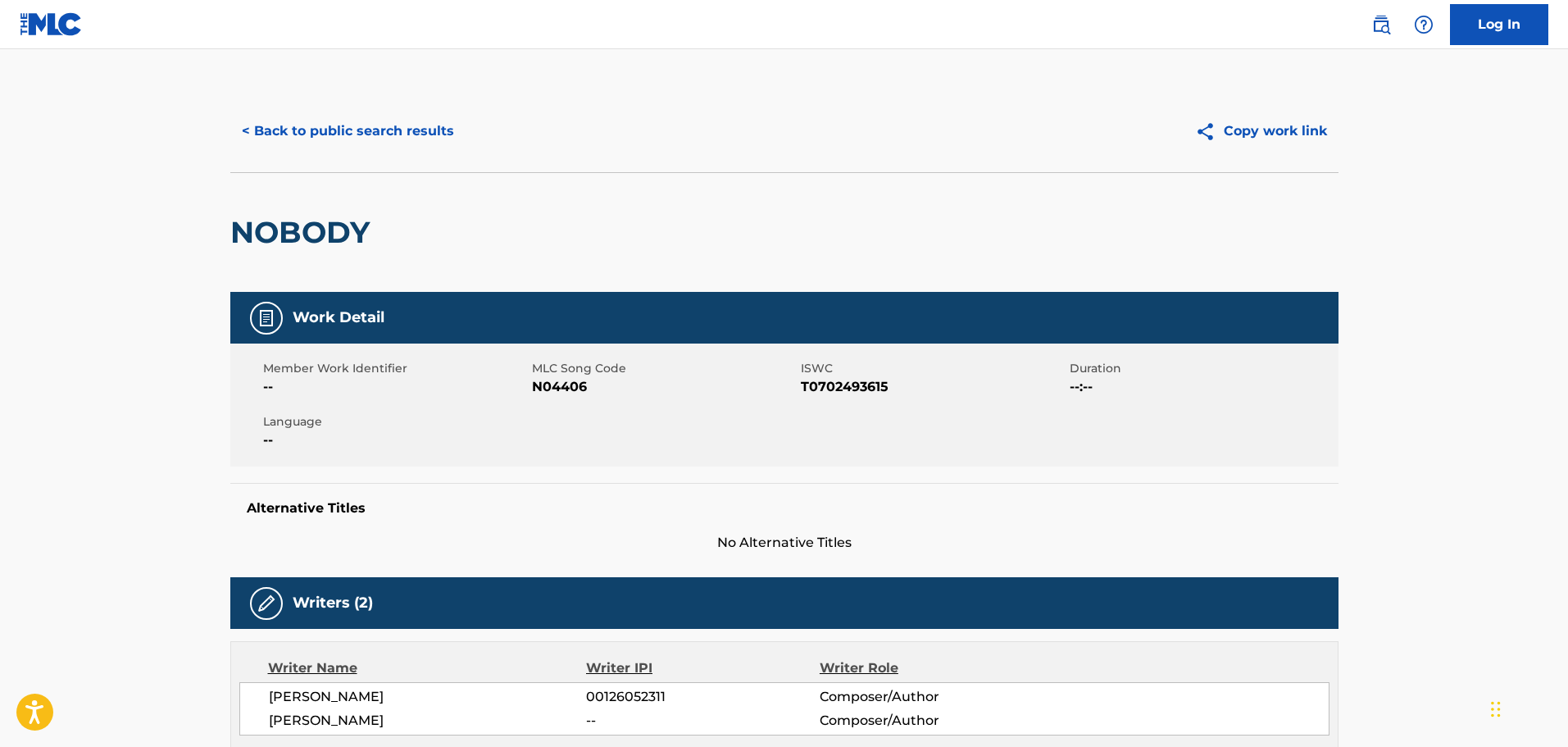
click at [579, 386] on span "N04406" at bounding box center [664, 387] width 265 height 20
copy span "N04406"
click at [290, 131] on button "< Back to public search results" at bounding box center [348, 130] width 236 height 41
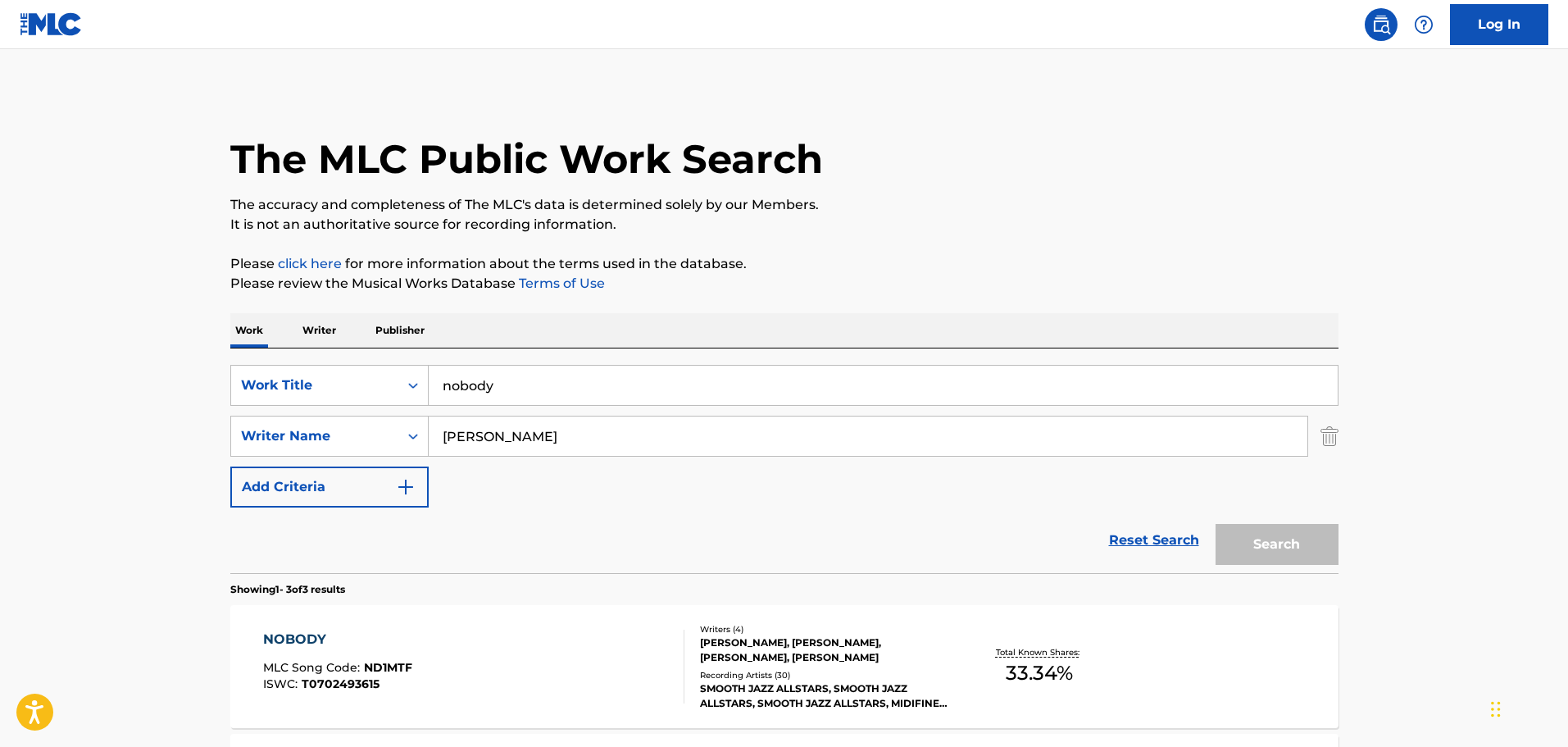
scroll to position [297, 0]
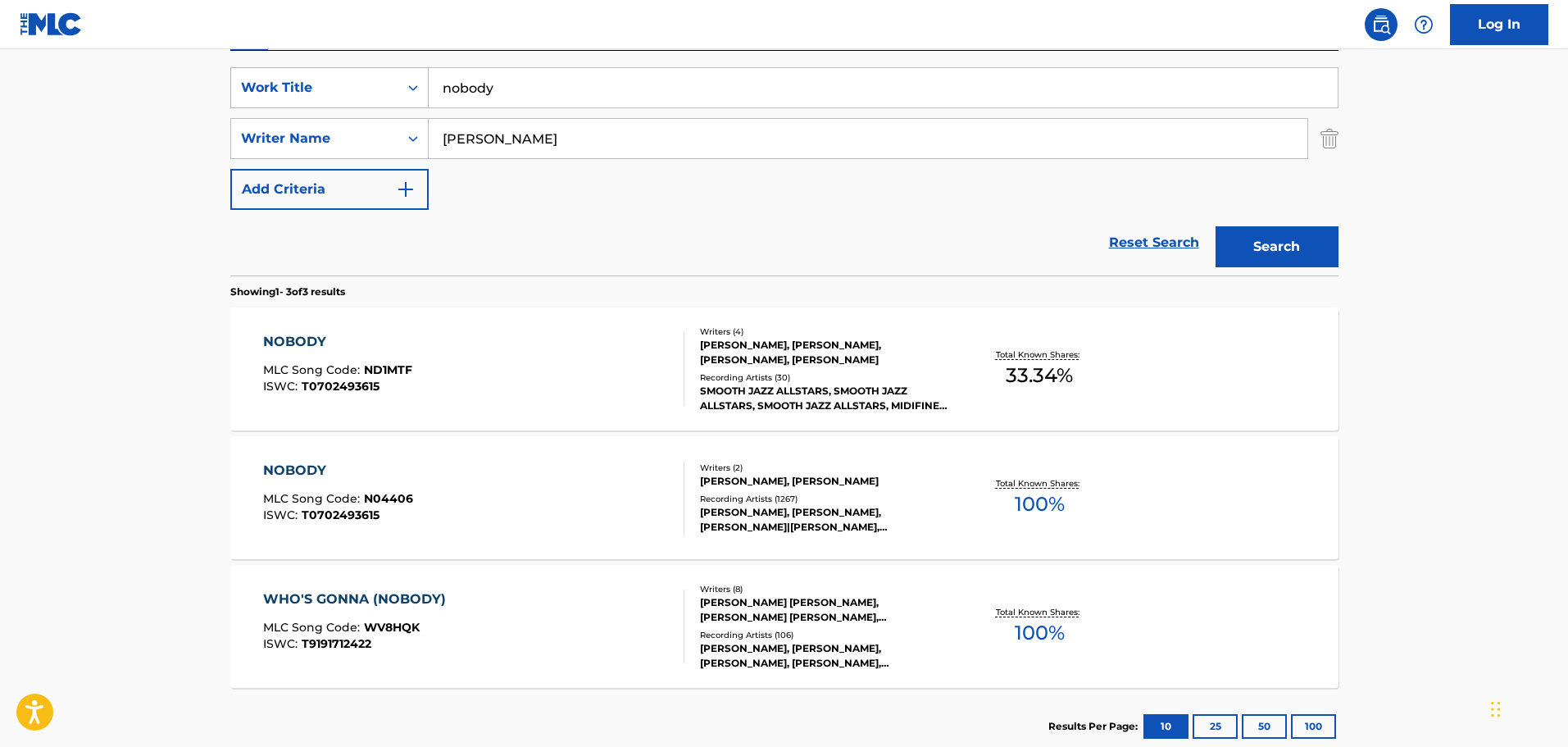
drag, startPoint x: 533, startPoint y: 89, endPoint x: 422, endPoint y: 84, distance: 111.1
click at [422, 84] on div "SearchWithCriteriaf5d2342d-c99b-40ca-9add-f44b8153fd41 Work Title nobody" at bounding box center [784, 87] width 1109 height 41
type input "crushing"
type input "[PERSON_NAME]"
click at [1215, 226] on button "Search" at bounding box center [1276, 246] width 123 height 41
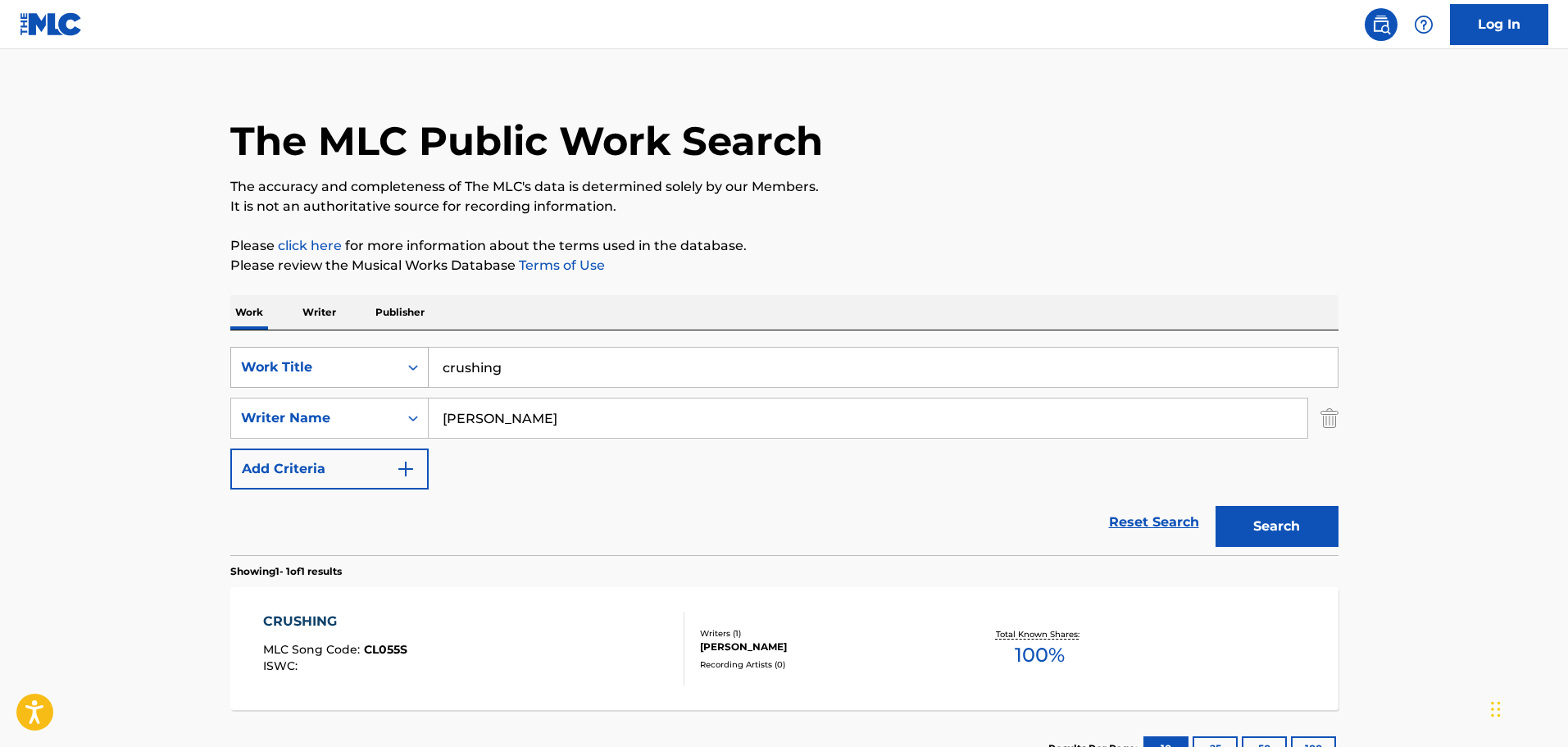
scroll to position [145, 0]
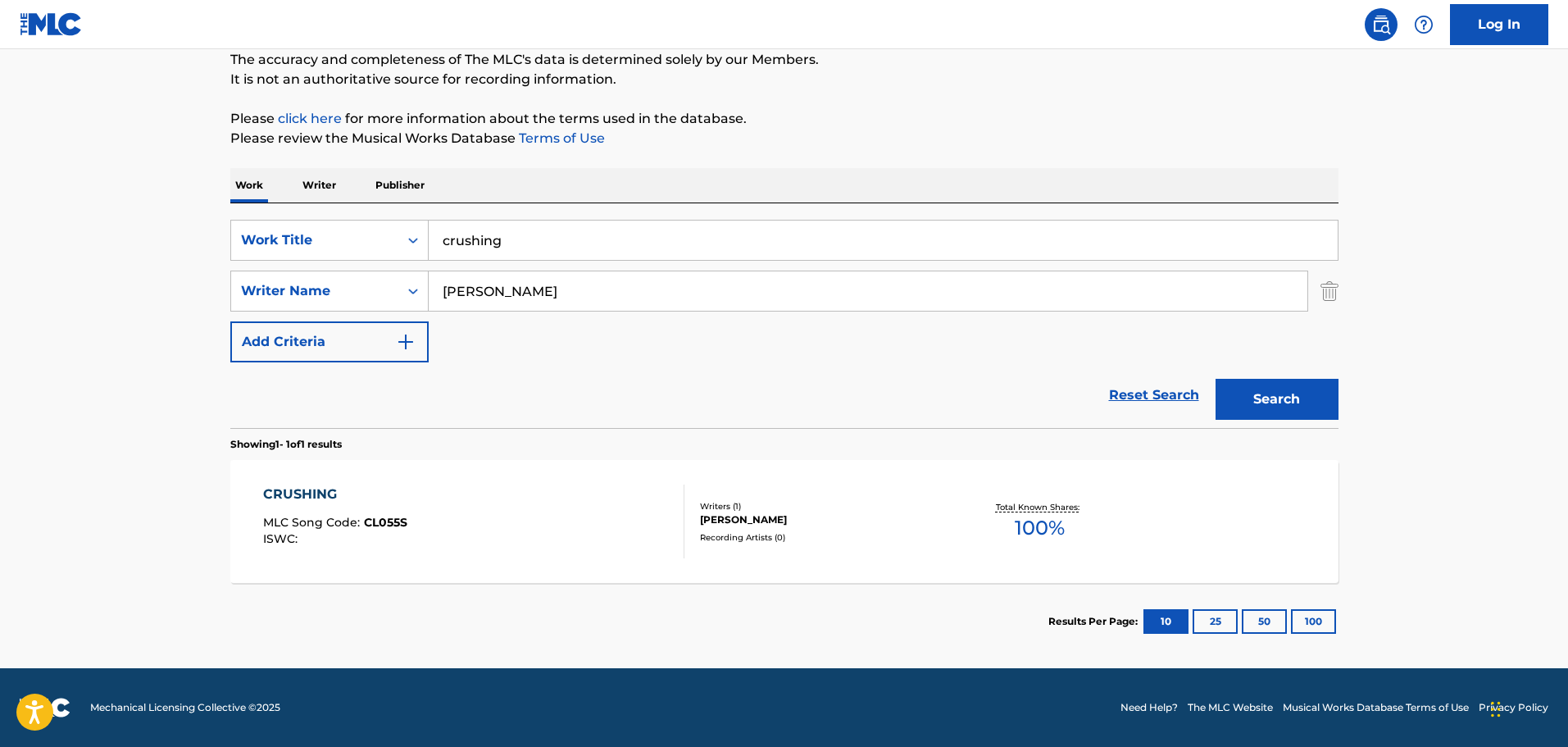
click at [603, 519] on div "CRUSHING MLC Song Code : CL055S ISWC :" at bounding box center [474, 521] width 421 height 74
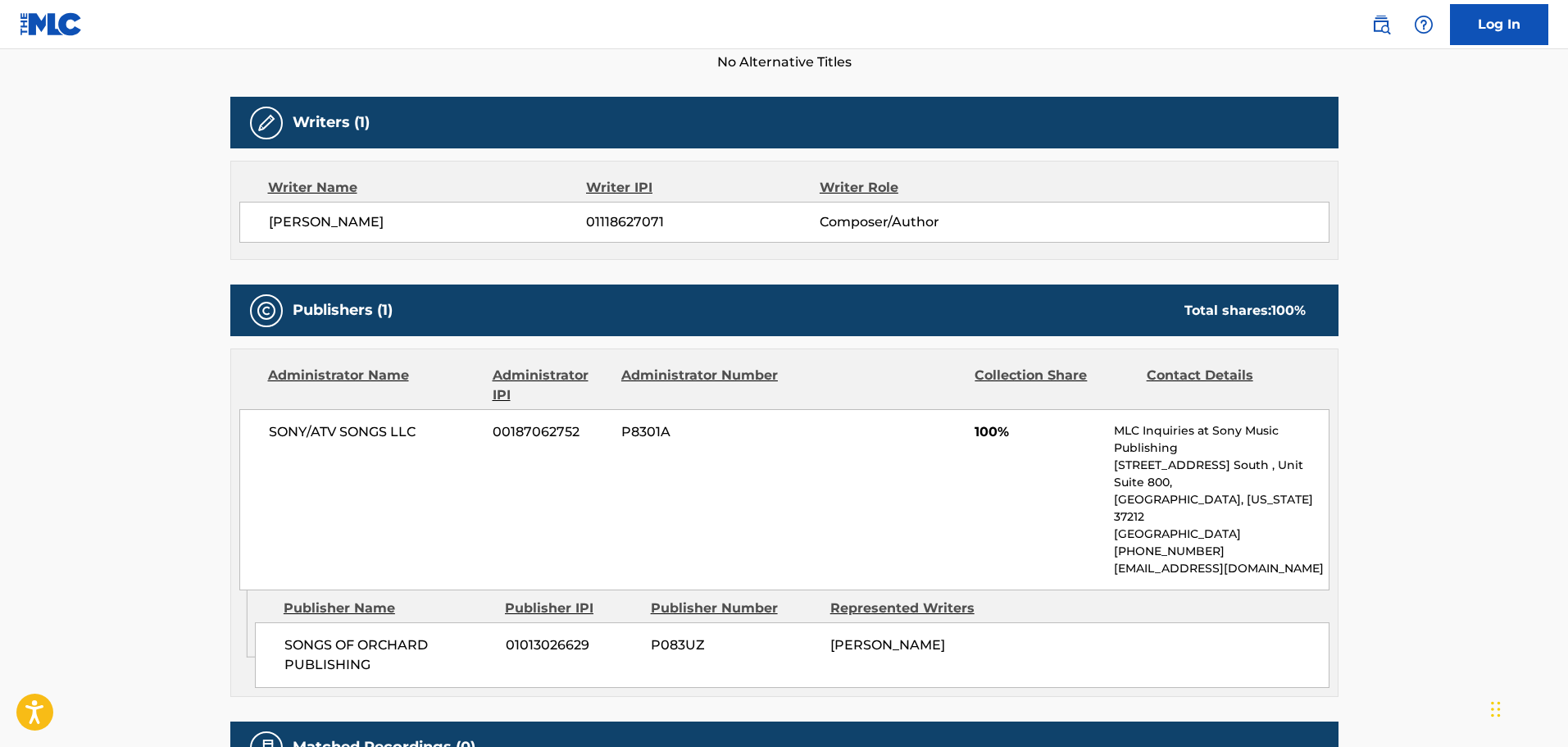
scroll to position [218, 0]
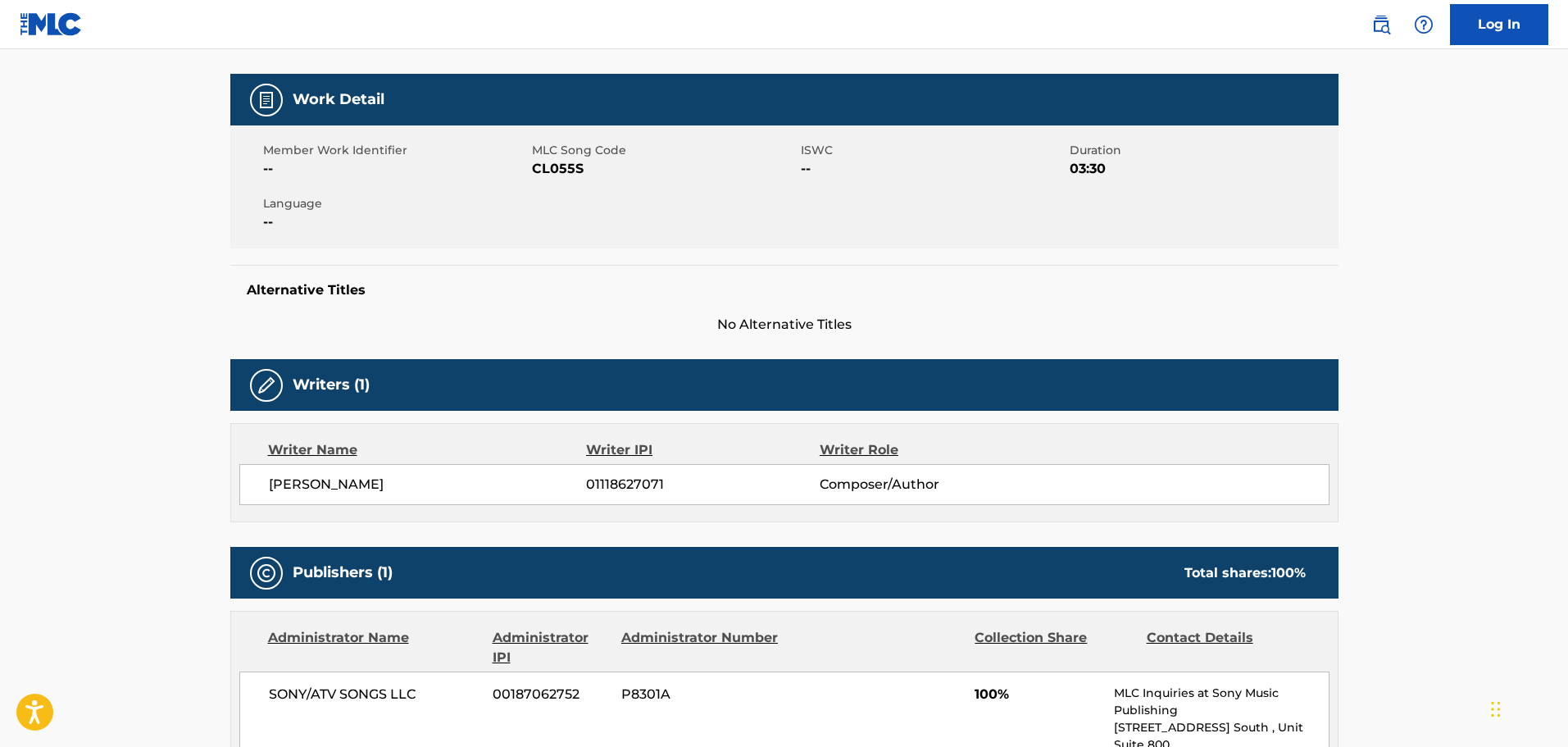
click at [572, 172] on span "CL055S" at bounding box center [664, 169] width 265 height 20
copy span "CL055S"
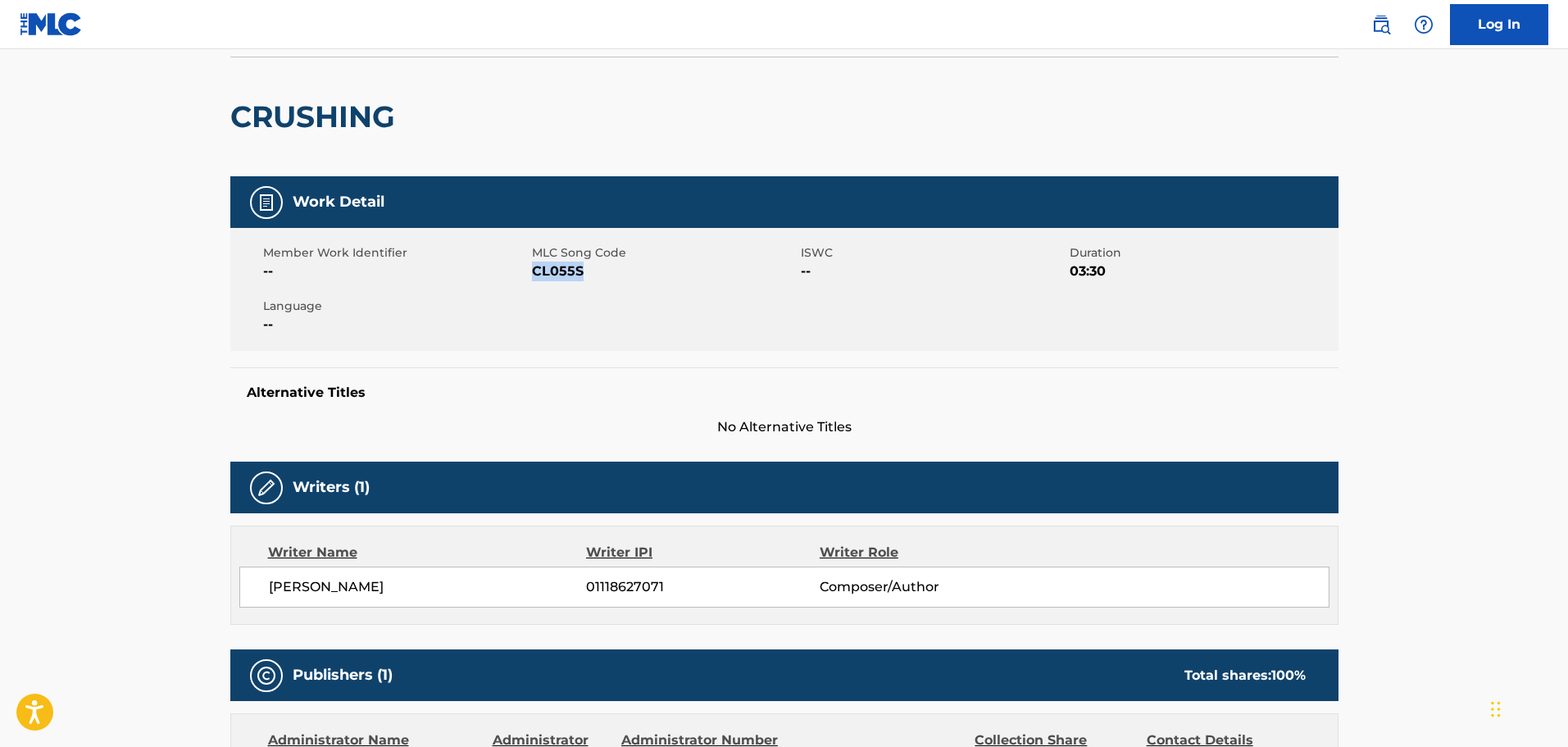
scroll to position [0, 0]
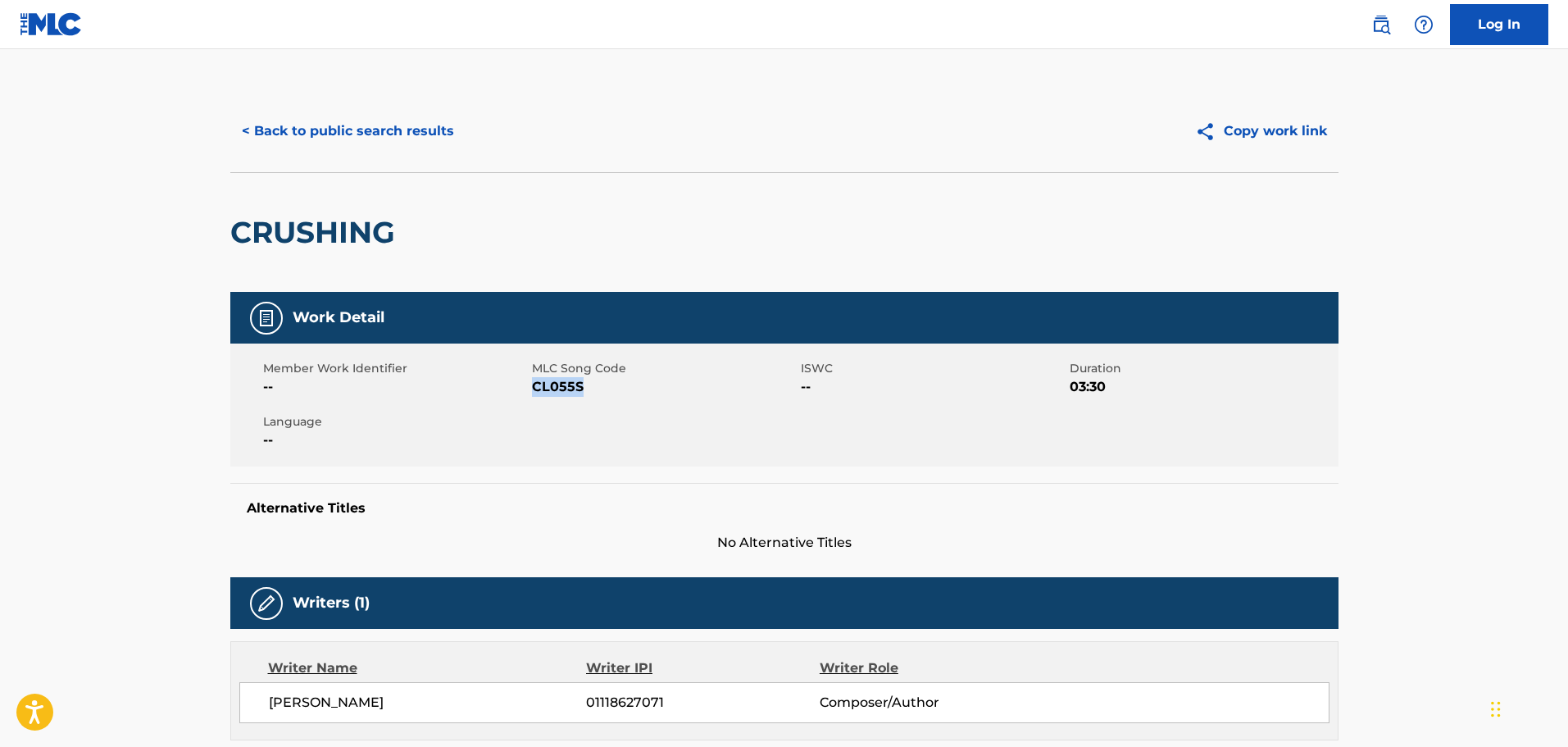
click at [551, 386] on span "CL055S" at bounding box center [664, 387] width 265 height 20
click at [337, 126] on button "< Back to public search results" at bounding box center [348, 130] width 236 height 41
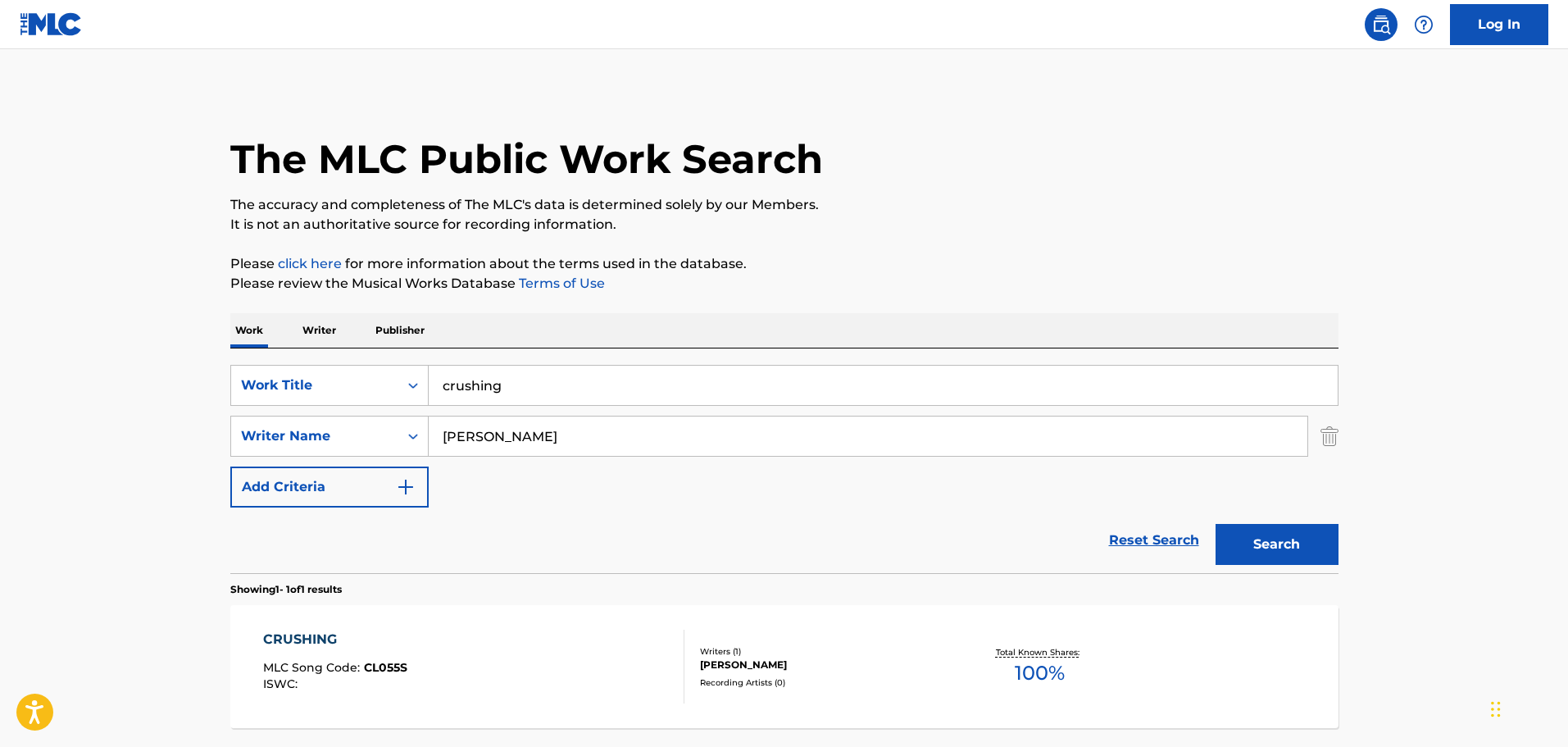
scroll to position [52, 0]
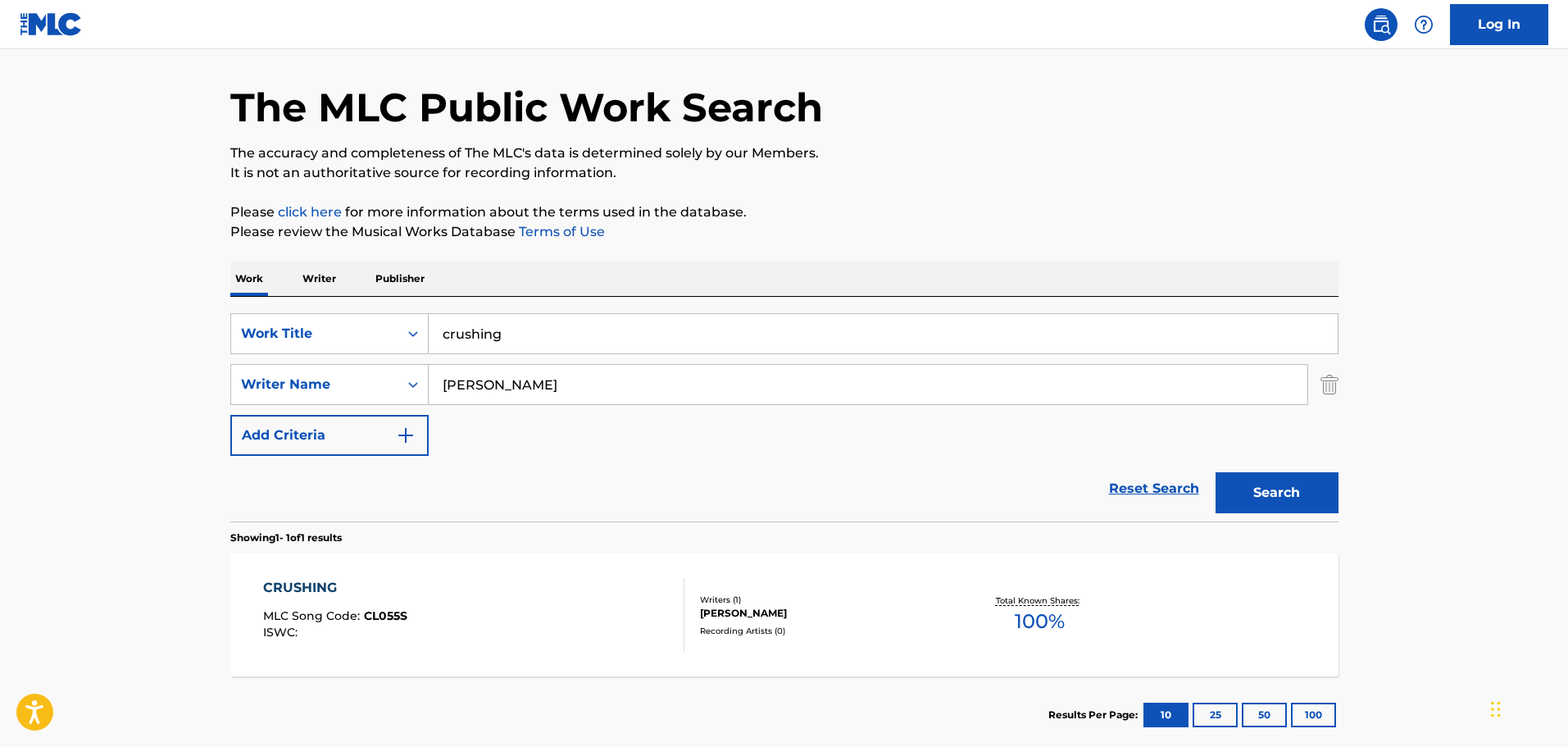
drag, startPoint x: 523, startPoint y: 332, endPoint x: 399, endPoint y: 305, distance: 126.9
click at [400, 306] on div "SearchWithCriteriaf5d2342d-c99b-40ca-9add-f44b8153fd41 Work Title crushing Sear…" at bounding box center [784, 409] width 1109 height 225
paste input "I Wish I Knew How To Quit You"
type input "I Wish I Knew How To Quit You"
click at [1215, 472] on button "Search" at bounding box center [1276, 492] width 123 height 41
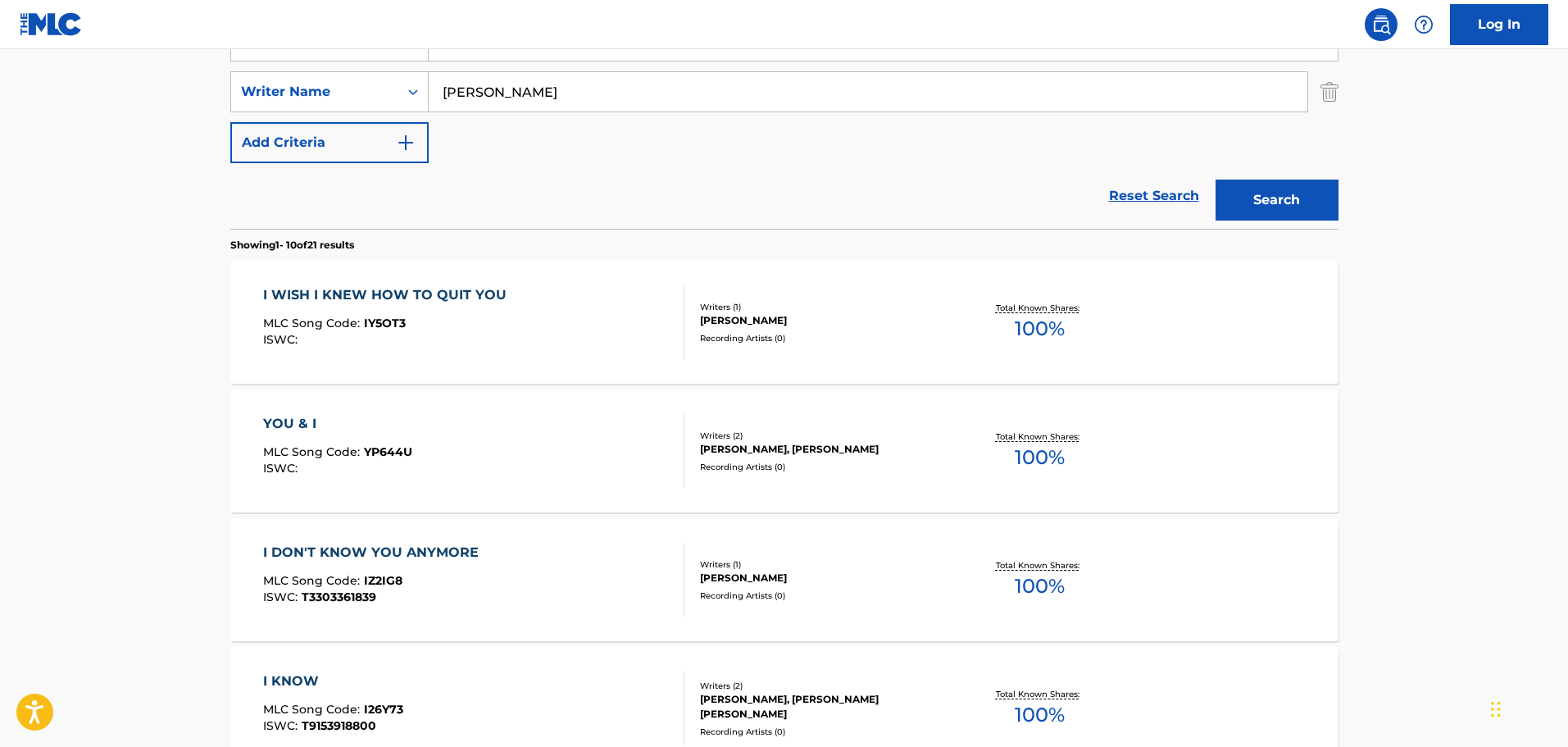
scroll to position [379, 0]
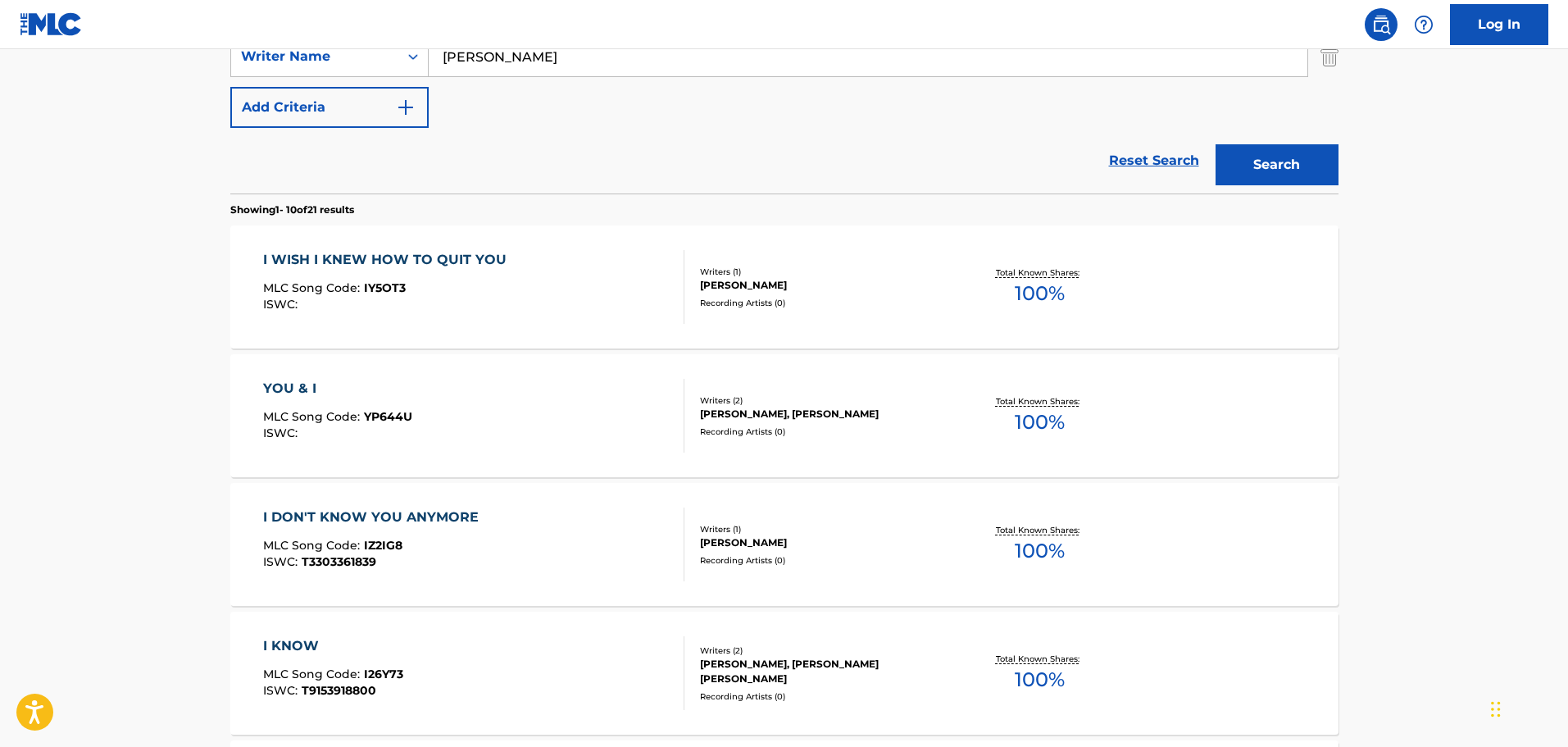
click at [595, 304] on div "I WISH I KNEW HOW TO QUIT YOU MLC Song Code : IY5OT3 ISWC :" at bounding box center [474, 287] width 421 height 74
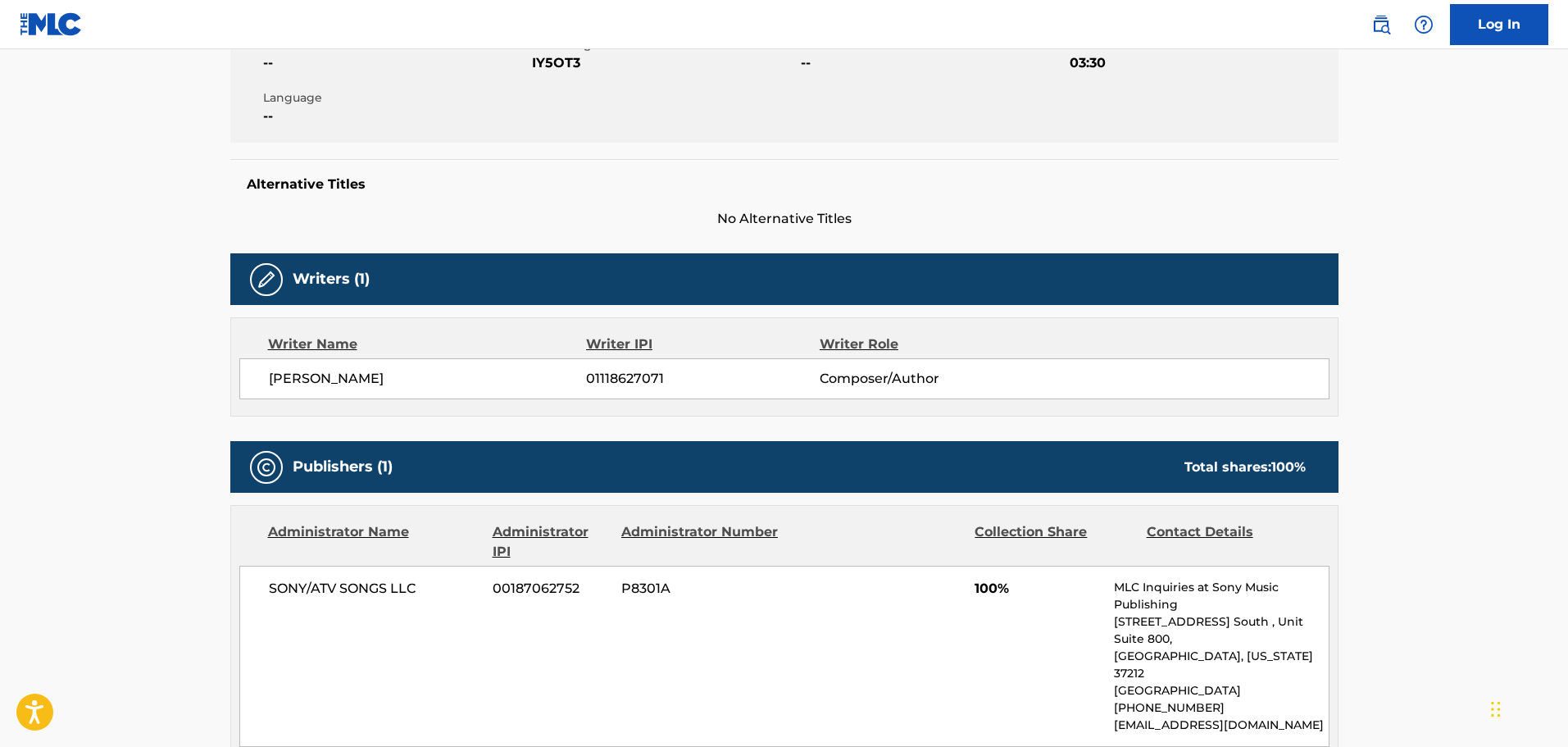
scroll to position [218, 0]
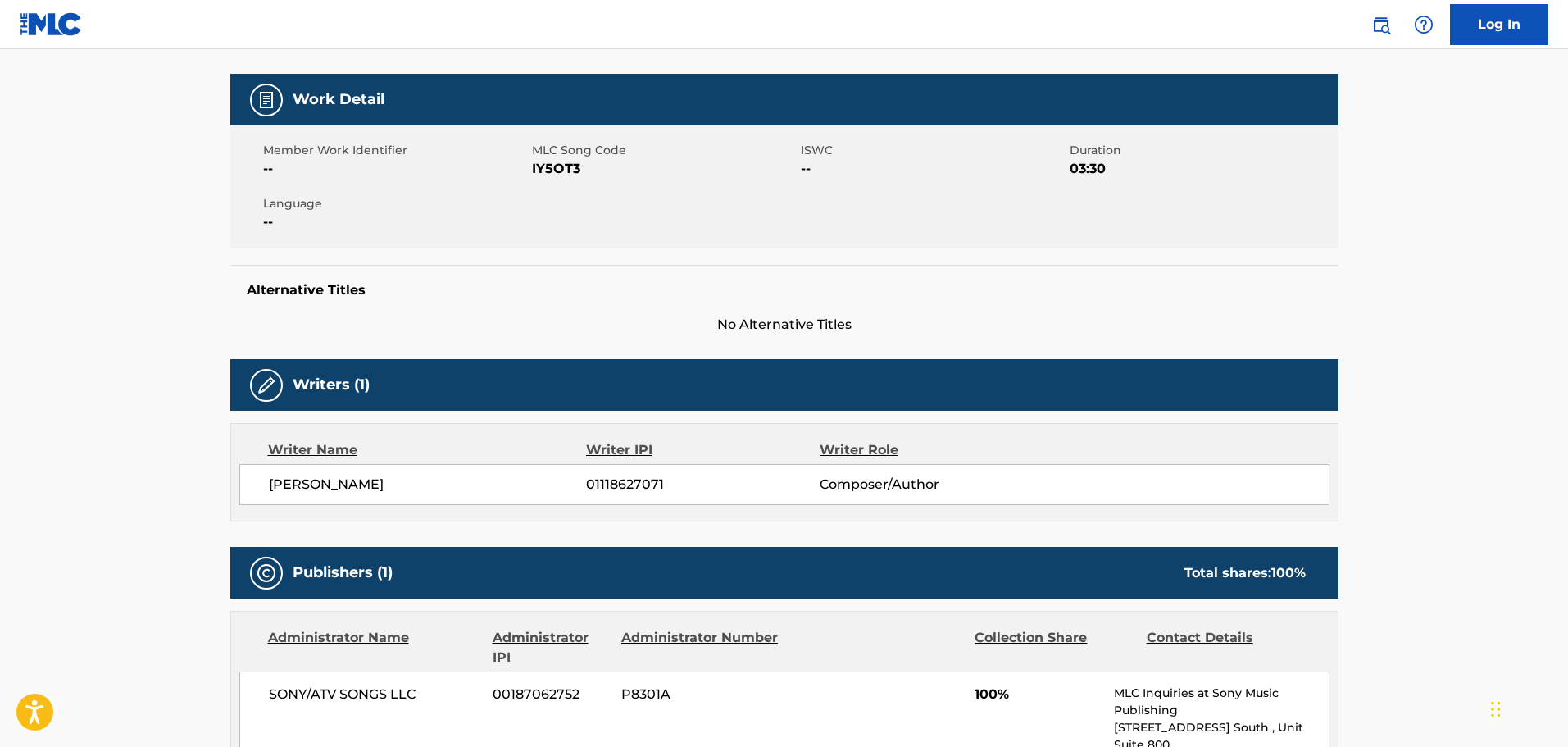
click at [551, 170] on span "IY5OT3" at bounding box center [664, 169] width 265 height 20
copy span "IY5OT3"
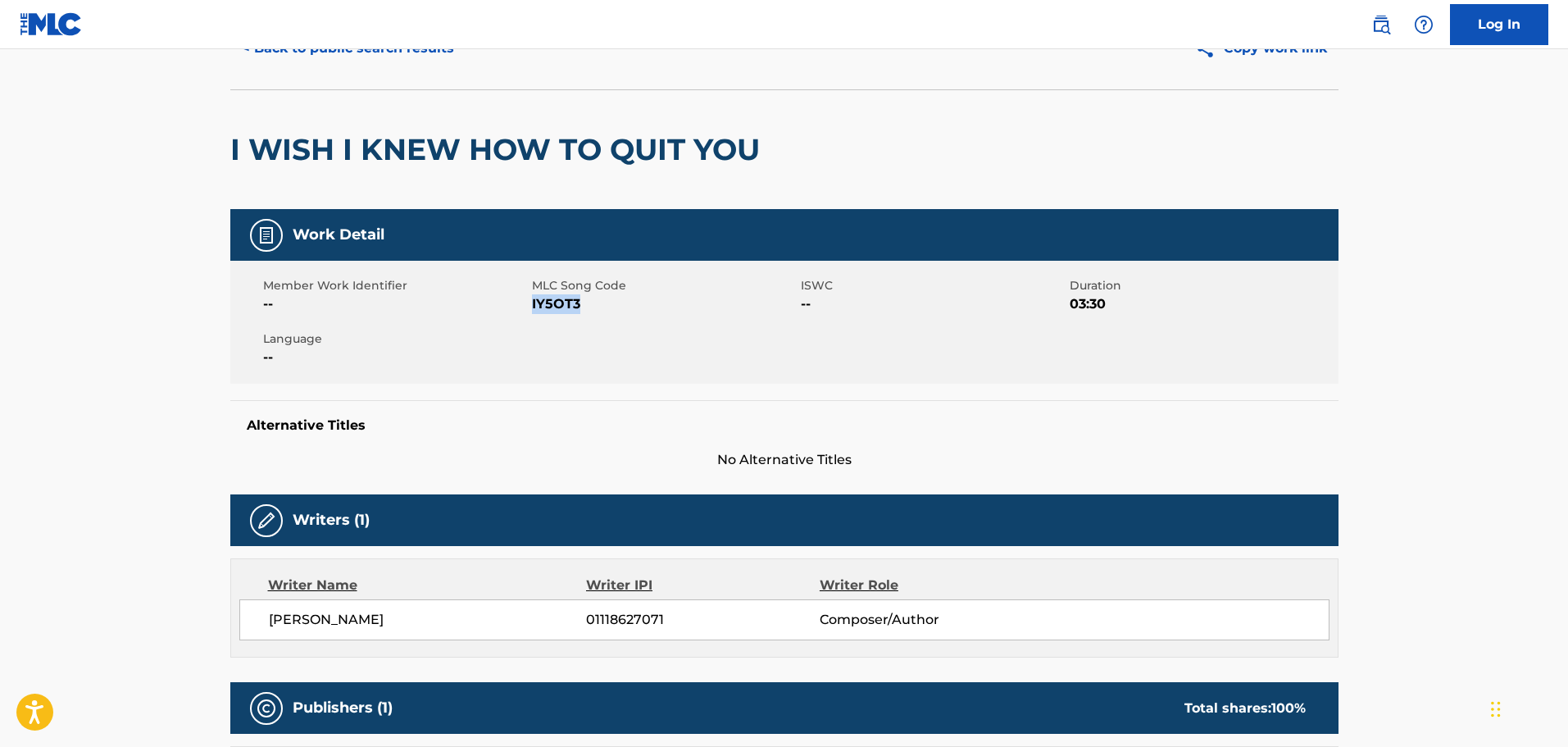
scroll to position [0, 0]
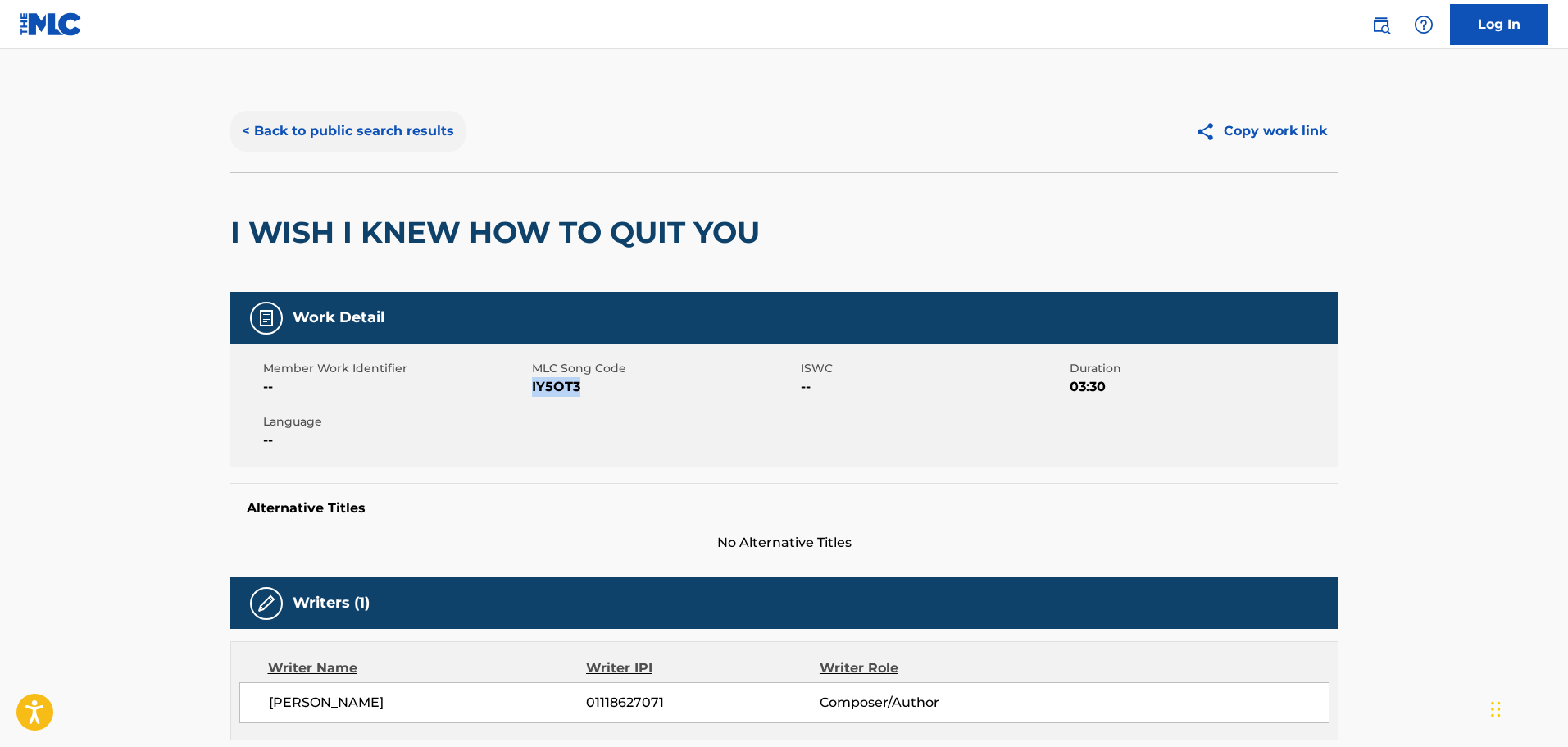
click at [289, 124] on button "< Back to public search results" at bounding box center [348, 130] width 236 height 41
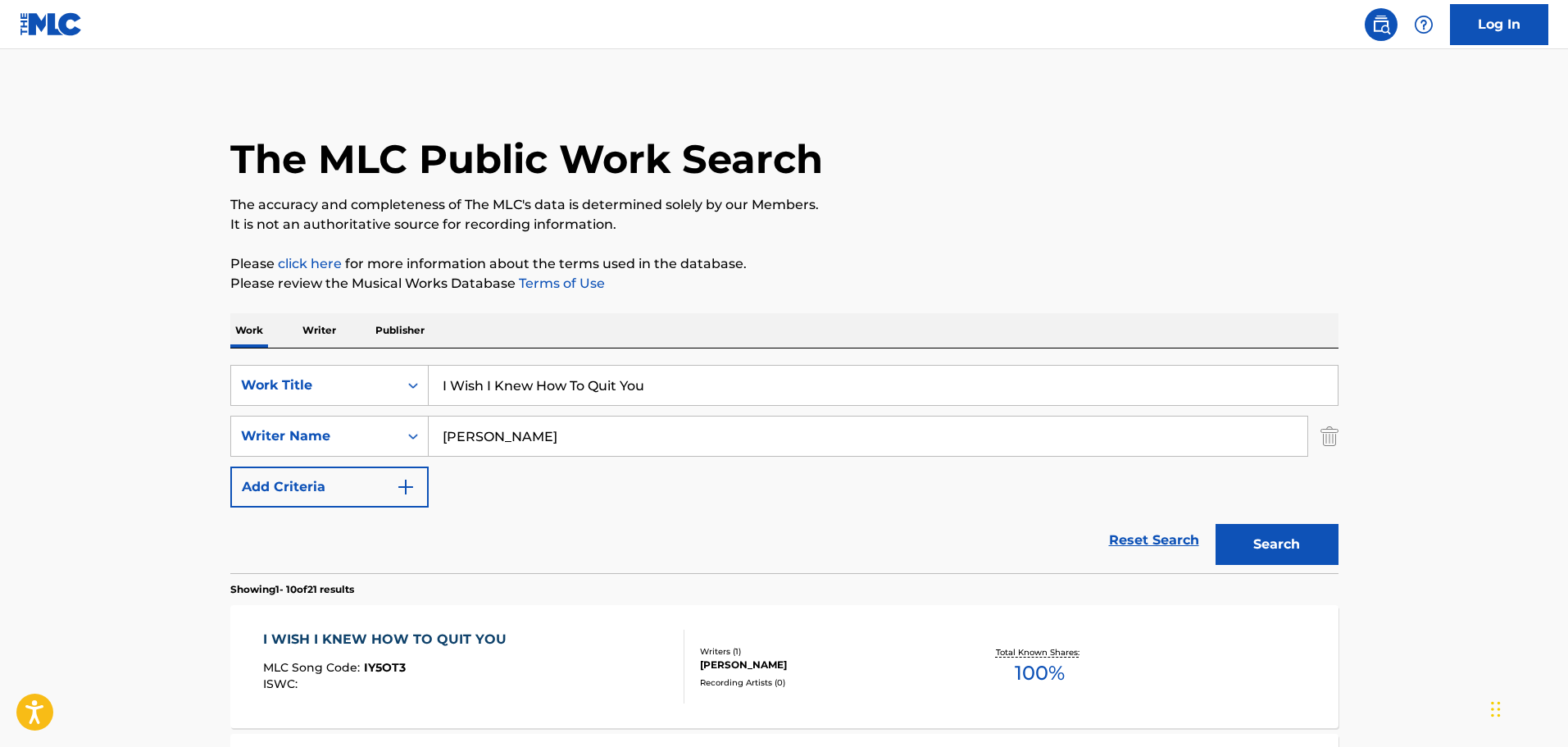
drag, startPoint x: 668, startPoint y: 379, endPoint x: 425, endPoint y: 359, distance: 243.8
click at [427, 361] on div "SearchWithCriteriaf5d2342d-c99b-40ca-9add-f44b8153fd41 Work Title I Wish I Knew…" at bounding box center [784, 460] width 1109 height 225
type input "yamaha"
type input "teplin"
click at [1215, 524] on button "Search" at bounding box center [1276, 544] width 123 height 41
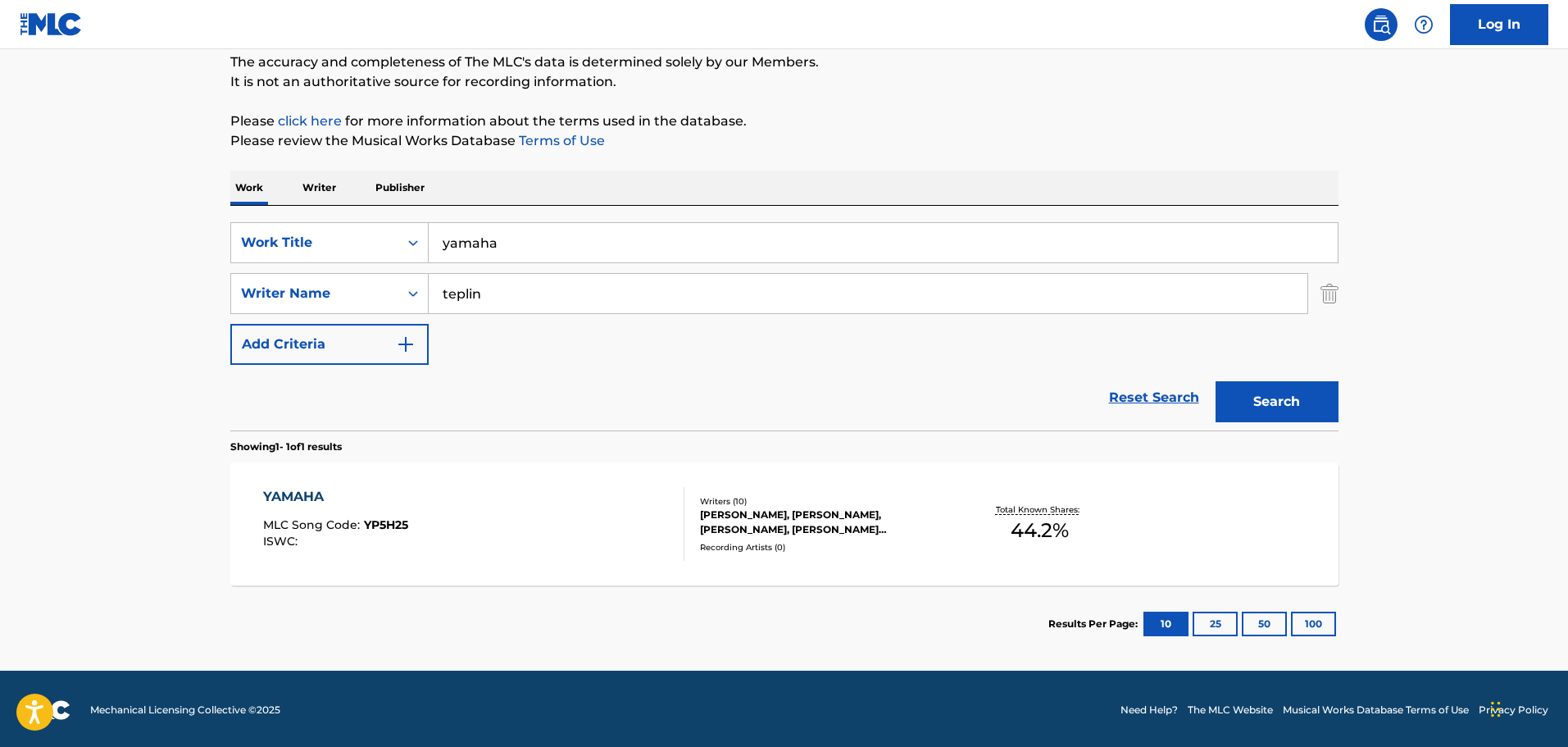
scroll to position [145, 0]
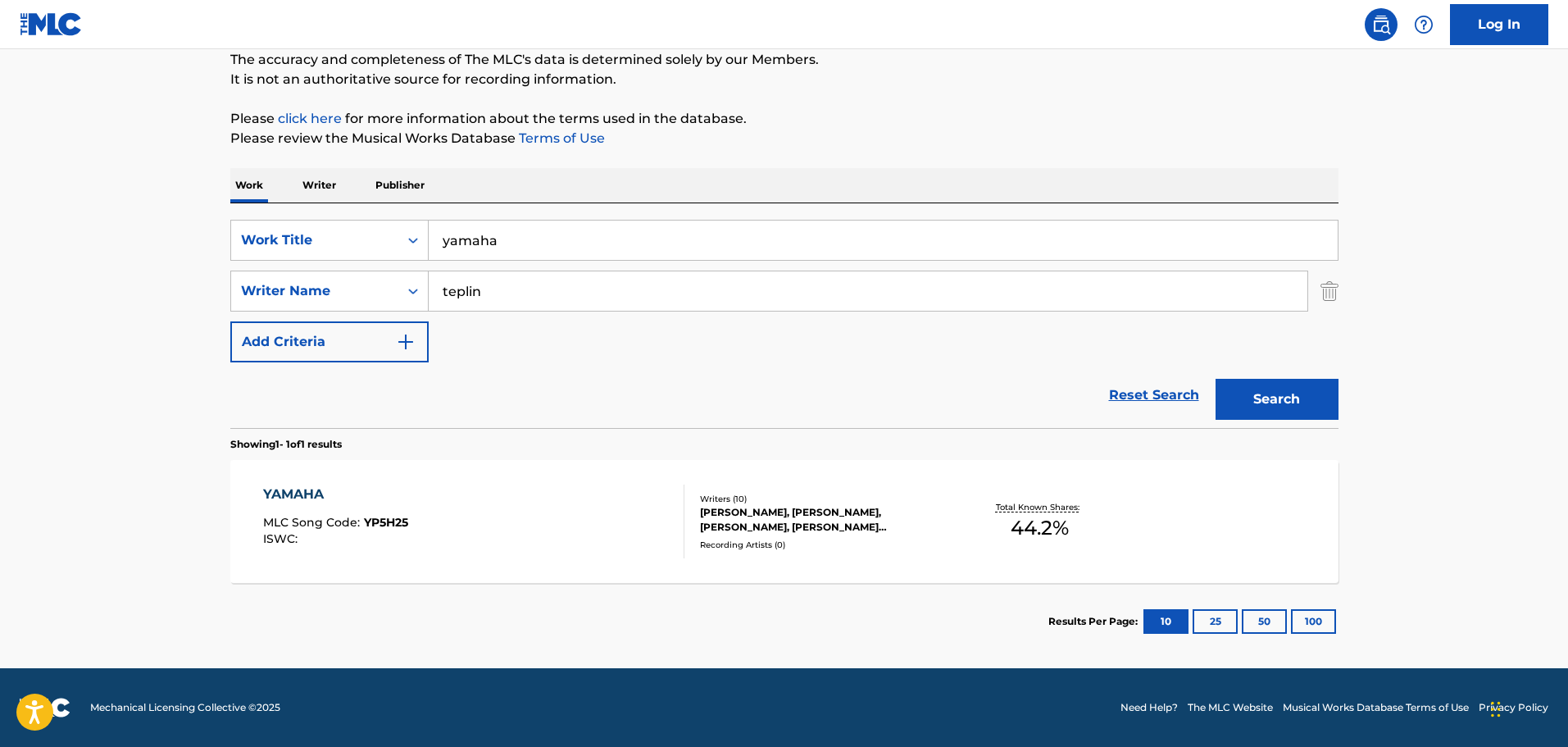
click at [656, 524] on div "YAMAHA MLC Song Code : YP5H25 ISWC :" at bounding box center [474, 521] width 421 height 74
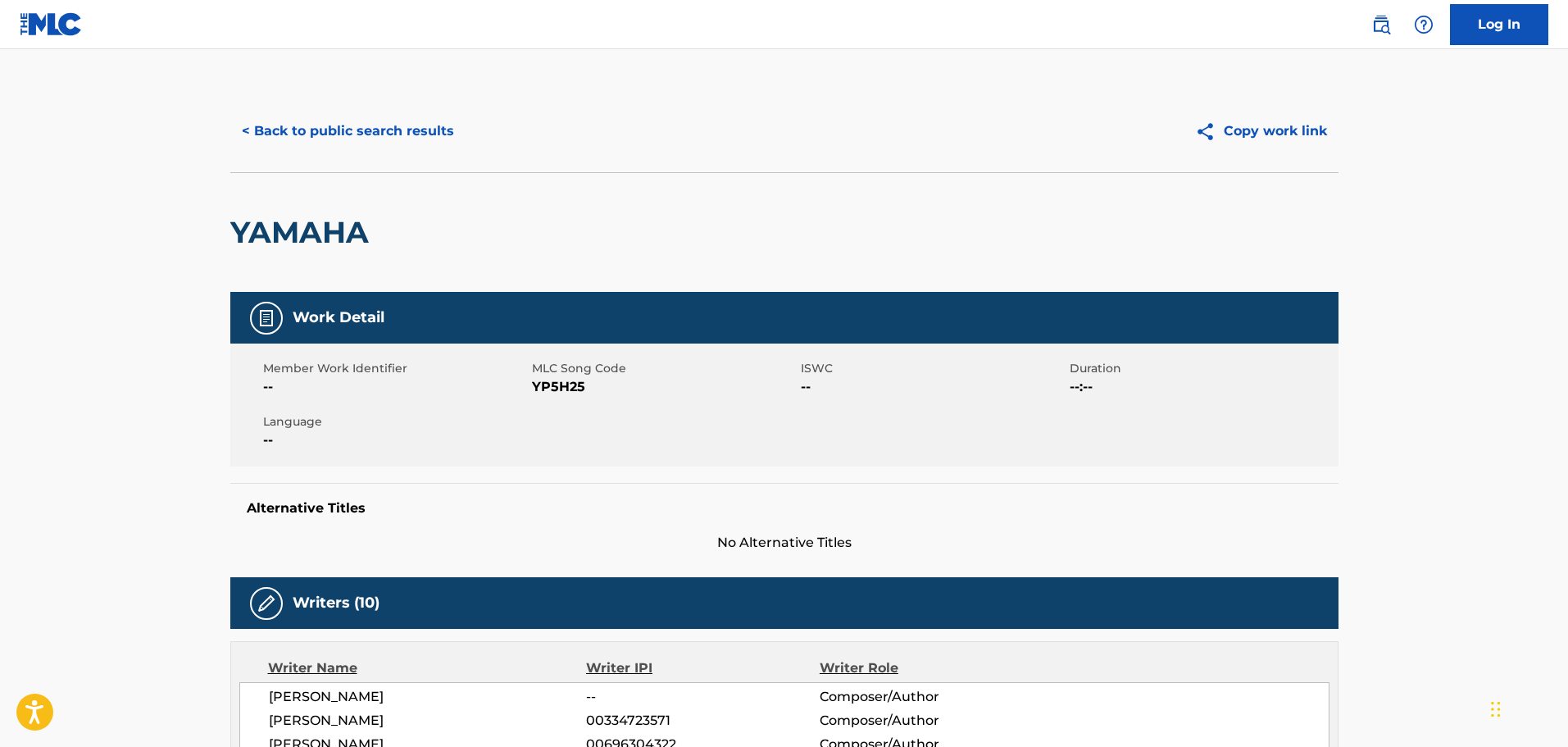
click at [542, 386] on span "YP5H25" at bounding box center [664, 387] width 265 height 20
copy span "YP5H25"
click at [331, 138] on button "< Back to public search results" at bounding box center [348, 130] width 236 height 41
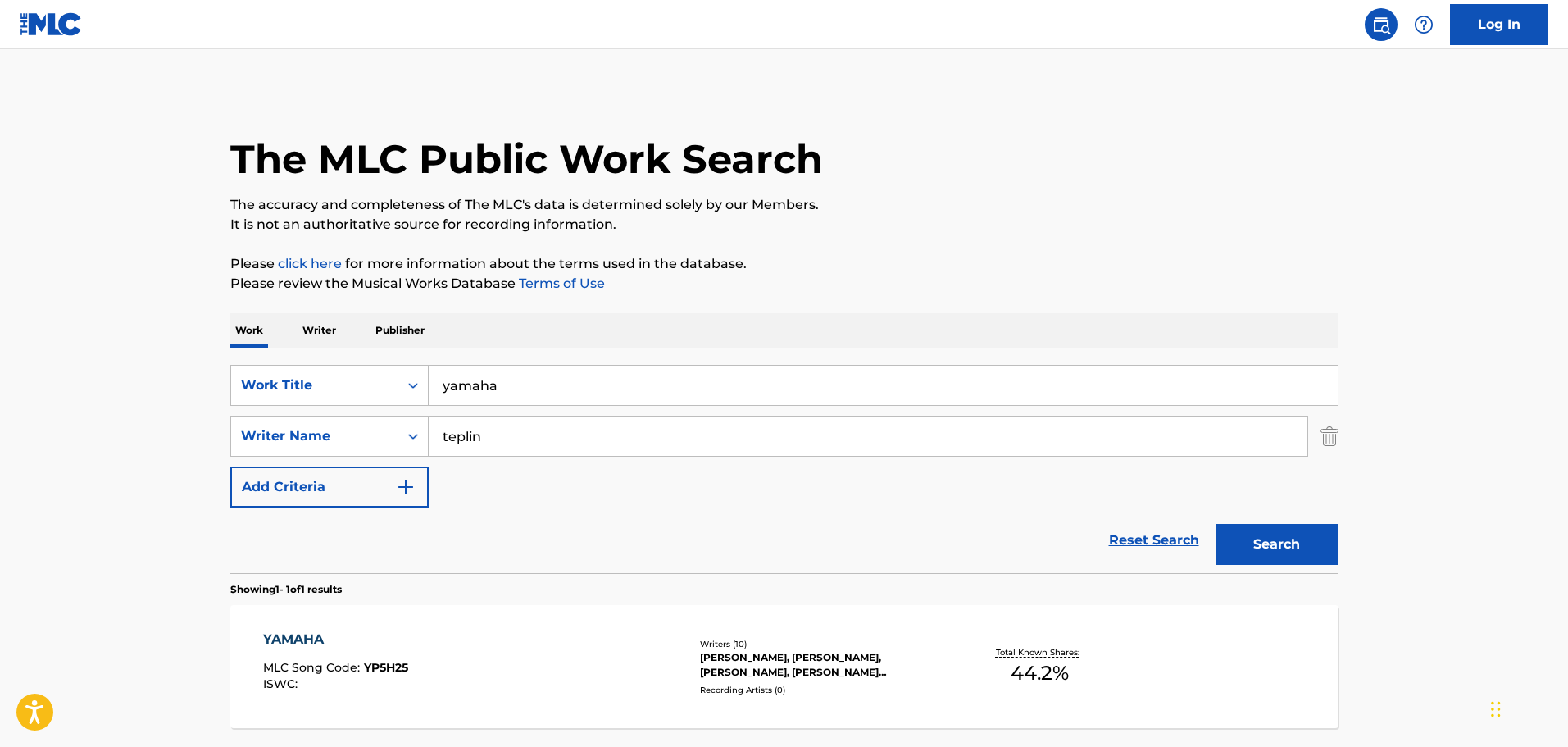
scroll to position [52, 0]
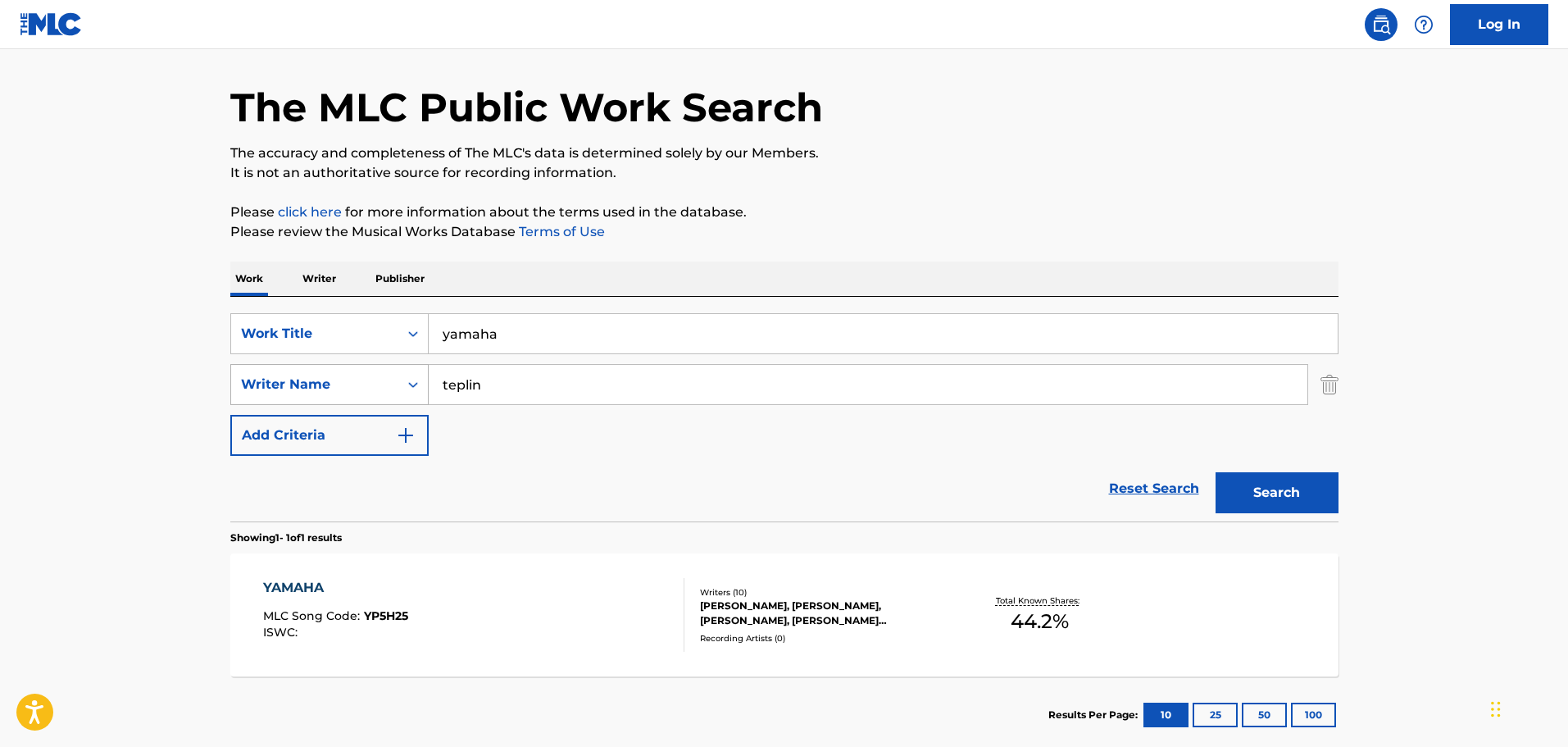
drag, startPoint x: 491, startPoint y: 382, endPoint x: 423, endPoint y: 380, distance: 68.0
click at [423, 380] on div "SearchWithCriteria2e25d247-da44-4349-85f0-5427473445f7 Writer Name [PERSON_NAME]" at bounding box center [784, 384] width 1109 height 41
type input "delevingne"
click at [1215, 472] on button "Search" at bounding box center [1276, 492] width 123 height 41
click at [497, 618] on div "YAMAHA MLC Song Code : YP5H25 ISWC :" at bounding box center [474, 615] width 421 height 74
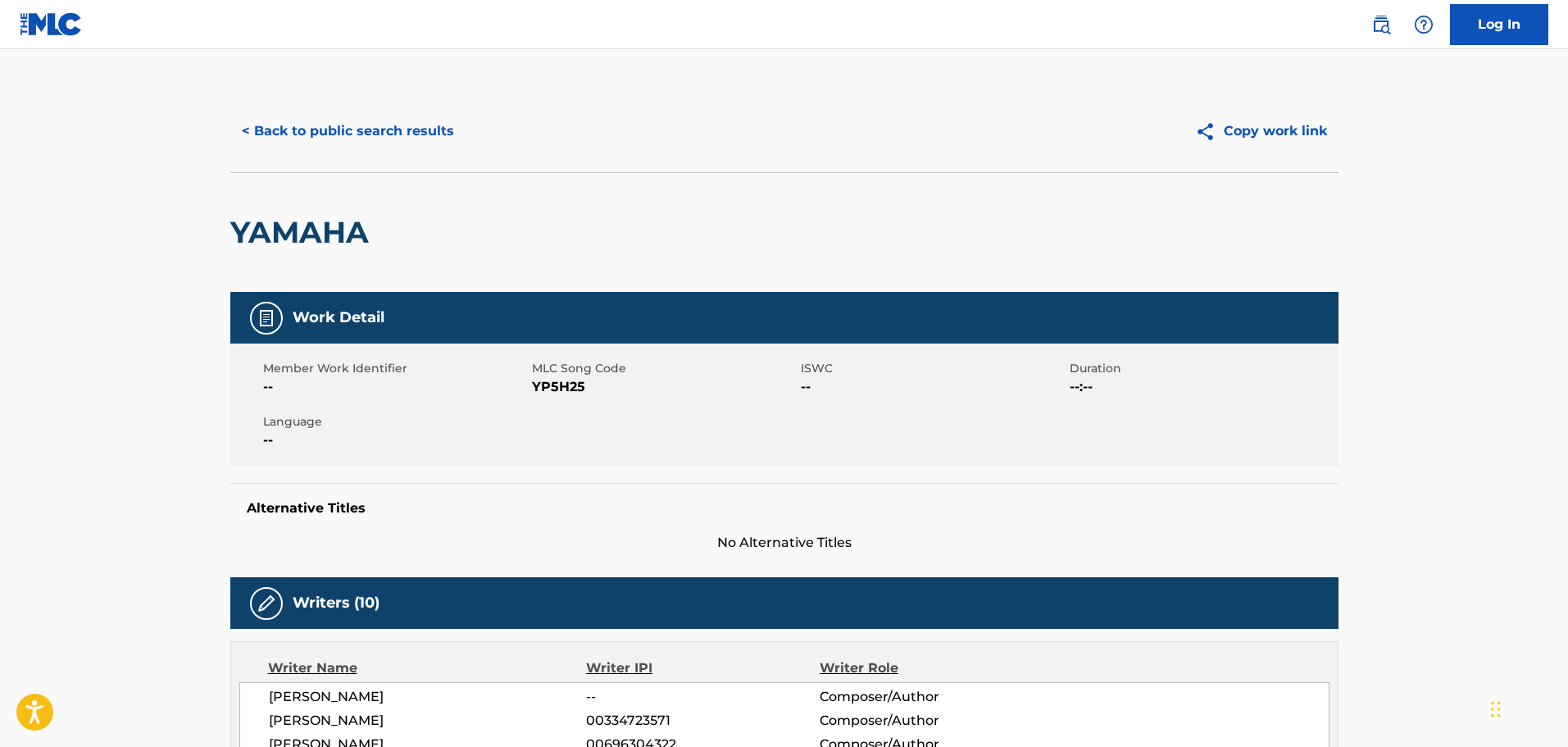
click at [544, 389] on span "YP5H25" at bounding box center [664, 387] width 265 height 20
copy span "YP5H25"
